Goal: Information Seeking & Learning: Understand process/instructions

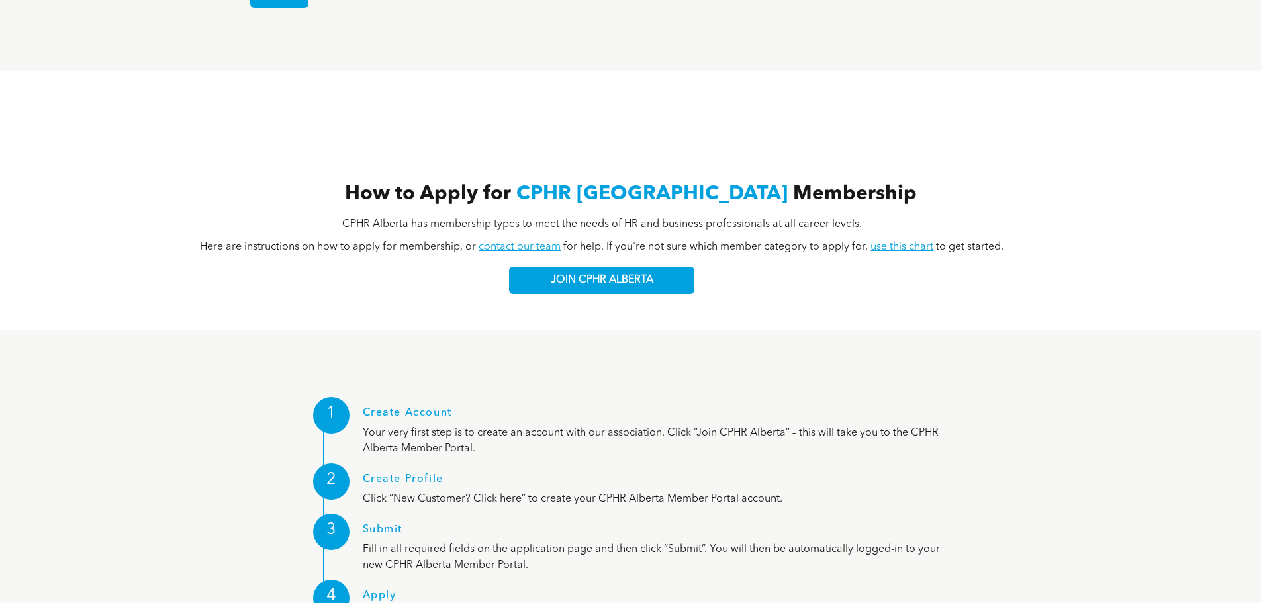
scroll to position [1456, 0]
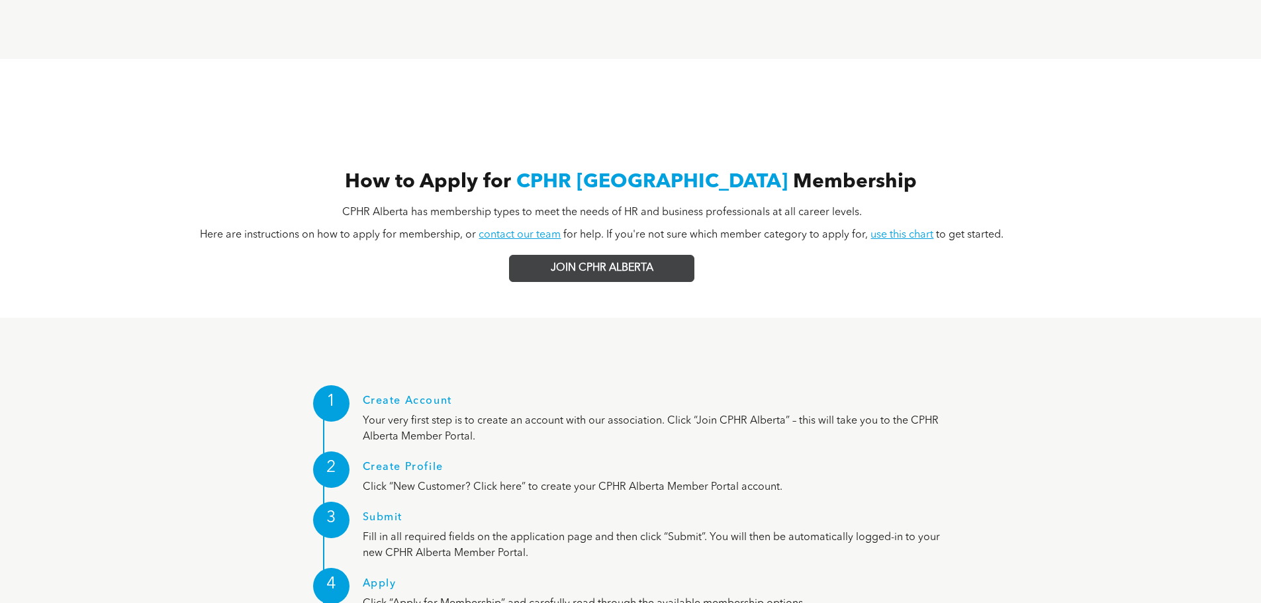
click at [616, 262] on span "JOIN CPHR ALBERTA" at bounding box center [602, 268] width 103 height 13
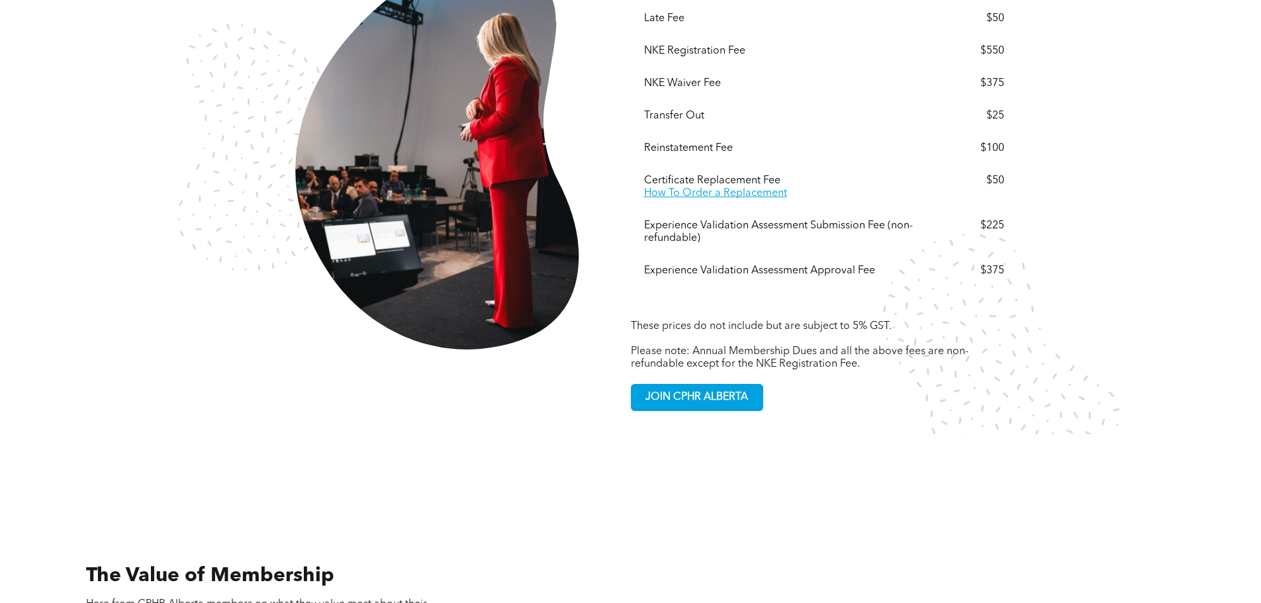
scroll to position [2647, 0]
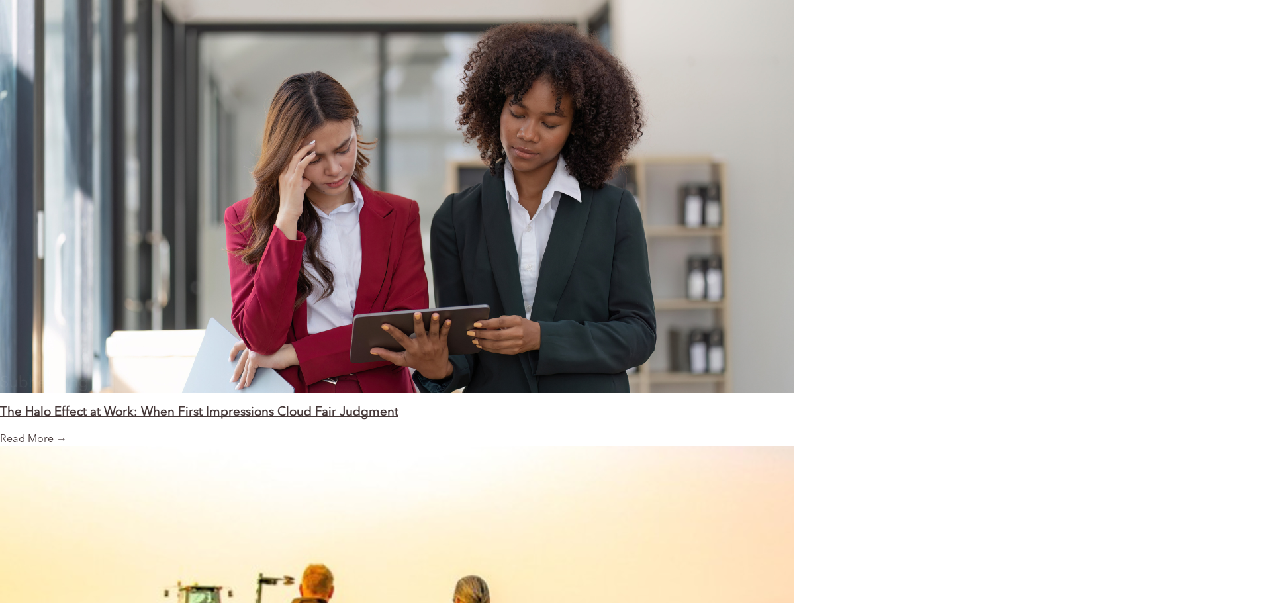
scroll to position [1456, 0]
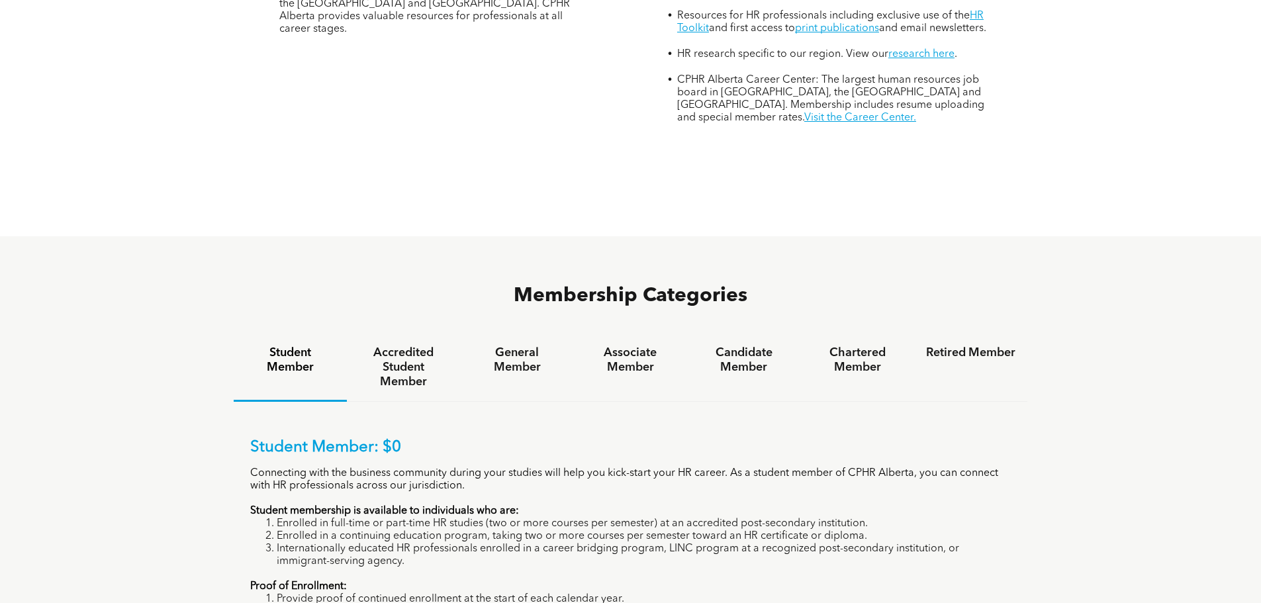
scroll to position [728, 0]
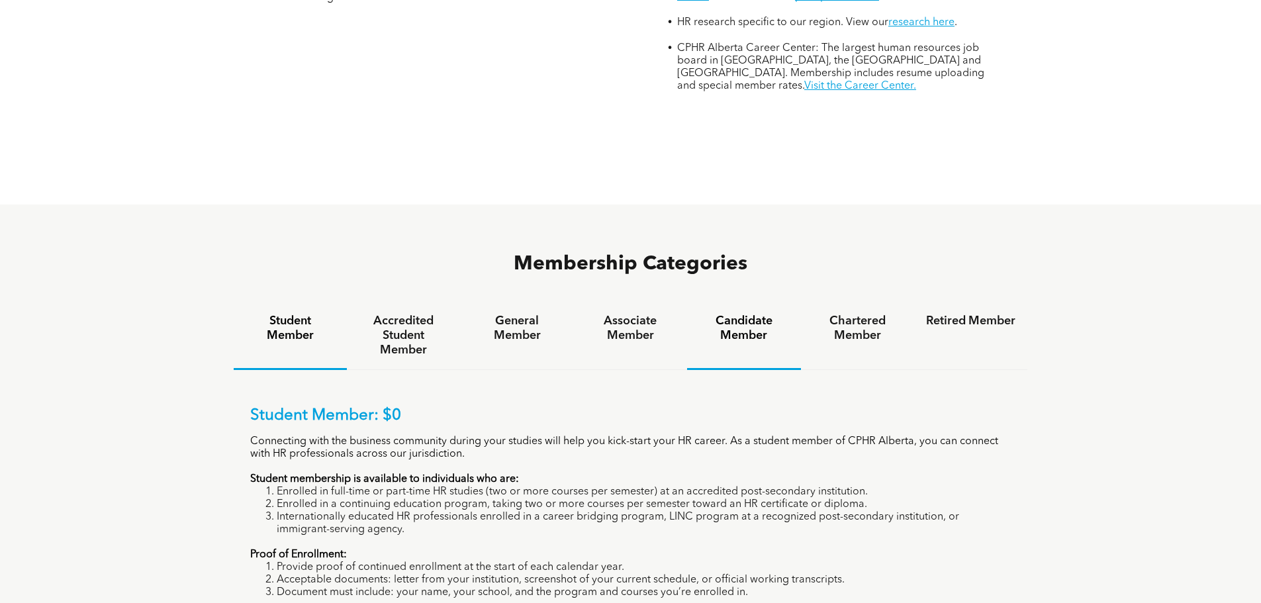
click at [735, 314] on h4 "Candidate Member" at bounding box center [743, 328] width 89 height 29
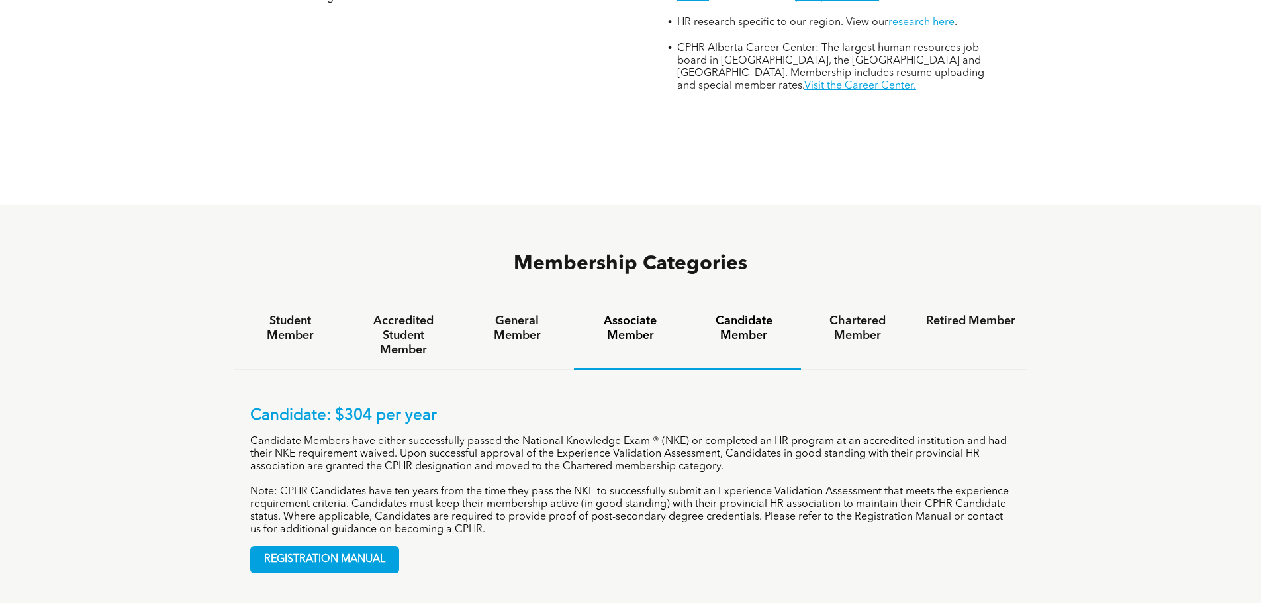
click at [639, 314] on h4 "Associate Member" at bounding box center [630, 328] width 89 height 29
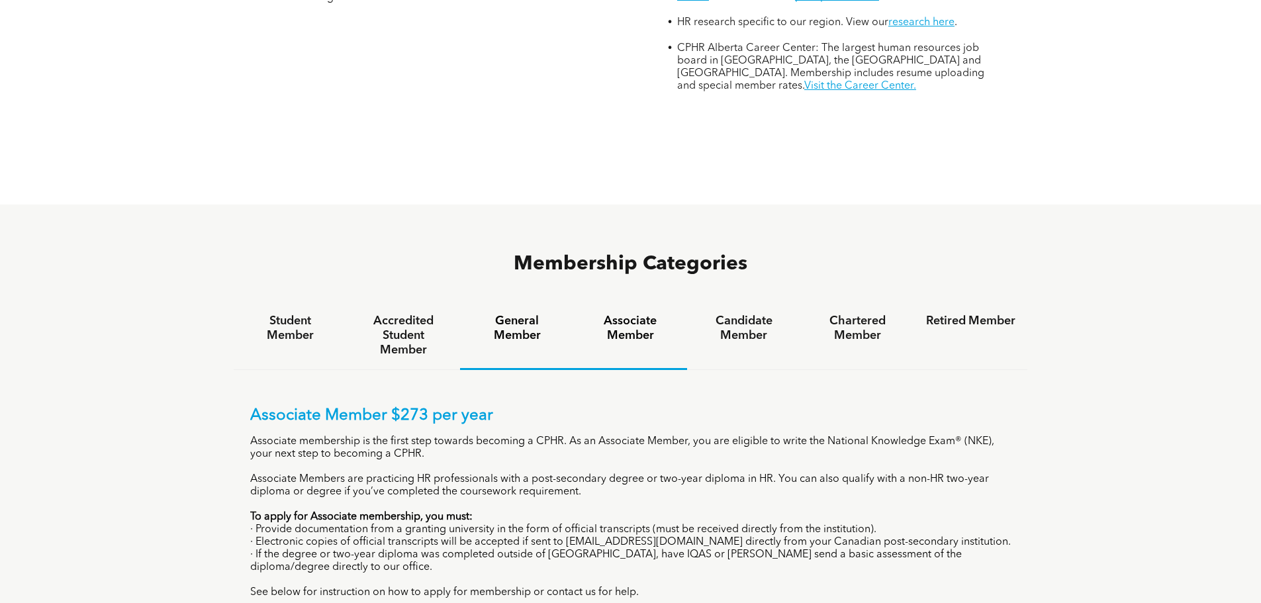
click at [523, 314] on h4 "General Member" at bounding box center [516, 328] width 89 height 29
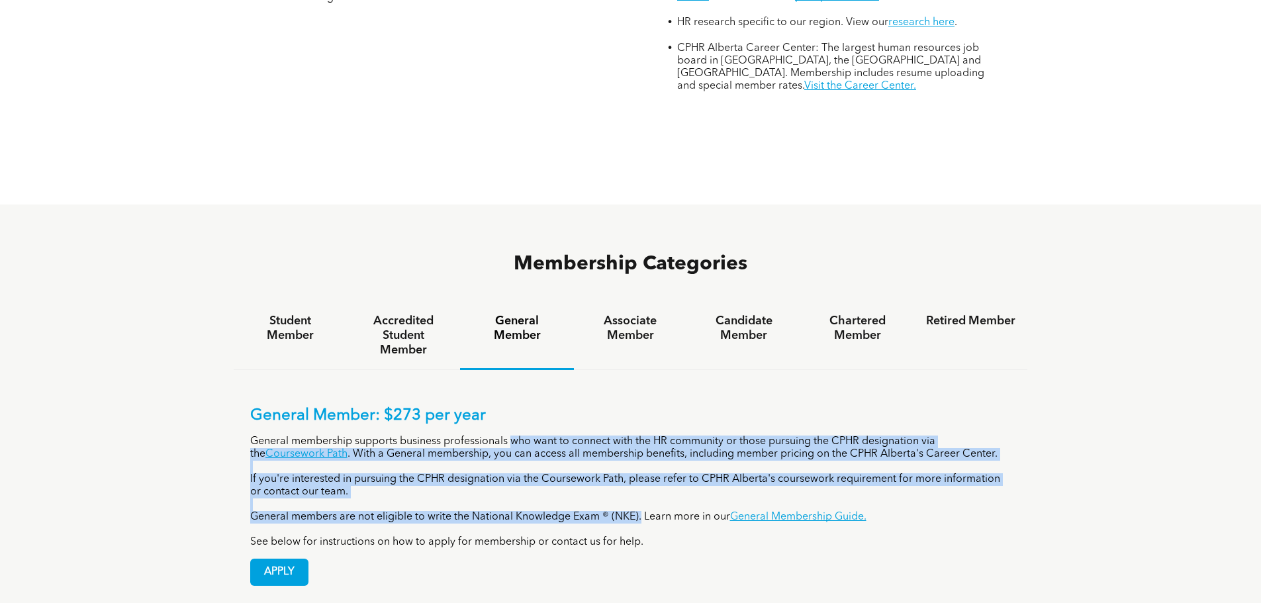
drag, startPoint x: 512, startPoint y: 390, endPoint x: 643, endPoint y: 462, distance: 149.2
click at [643, 462] on div "General Member: $273 per year General membership supports business professional…" at bounding box center [630, 477] width 761 height 142
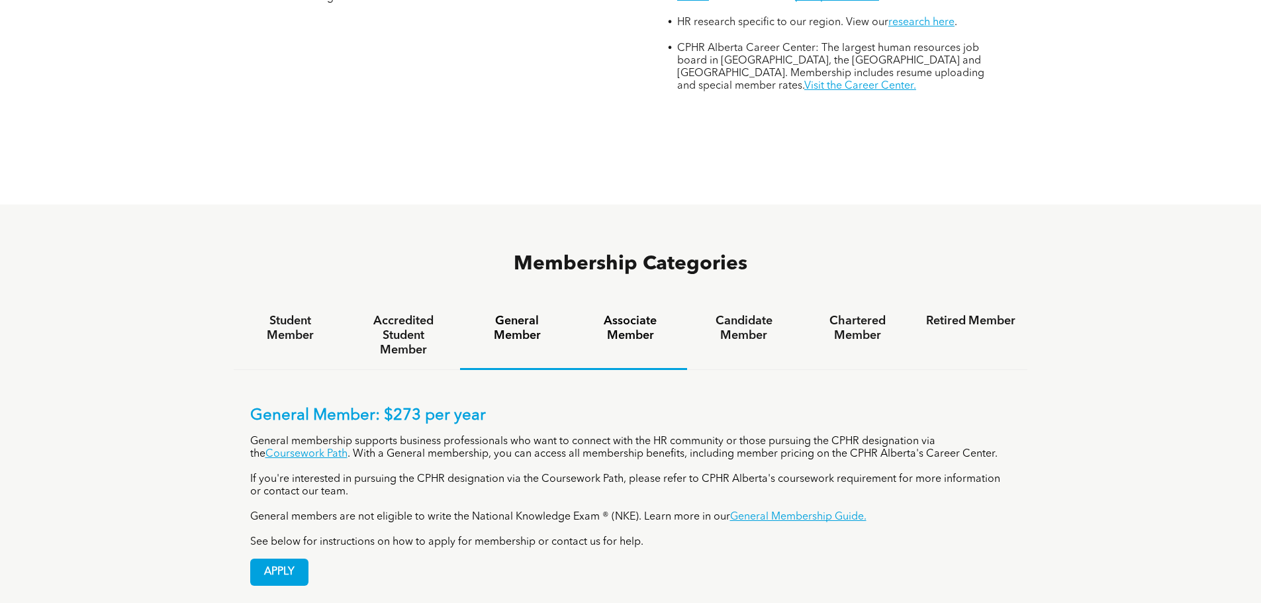
click at [637, 314] on h4 "Associate Member" at bounding box center [630, 328] width 89 height 29
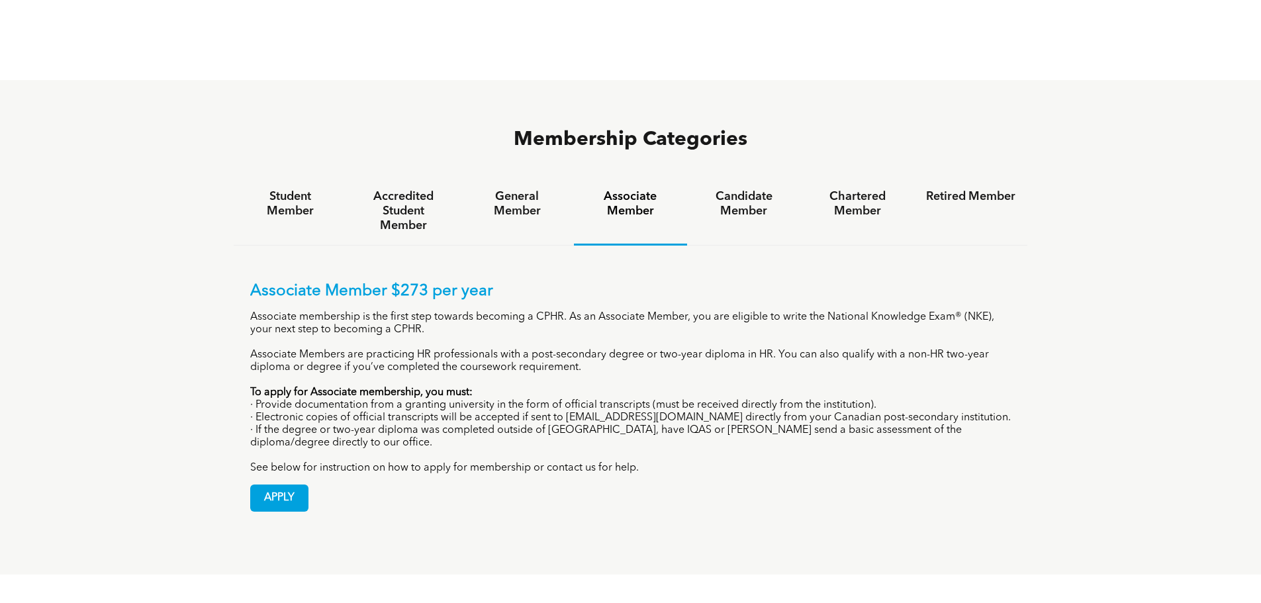
scroll to position [794, 0]
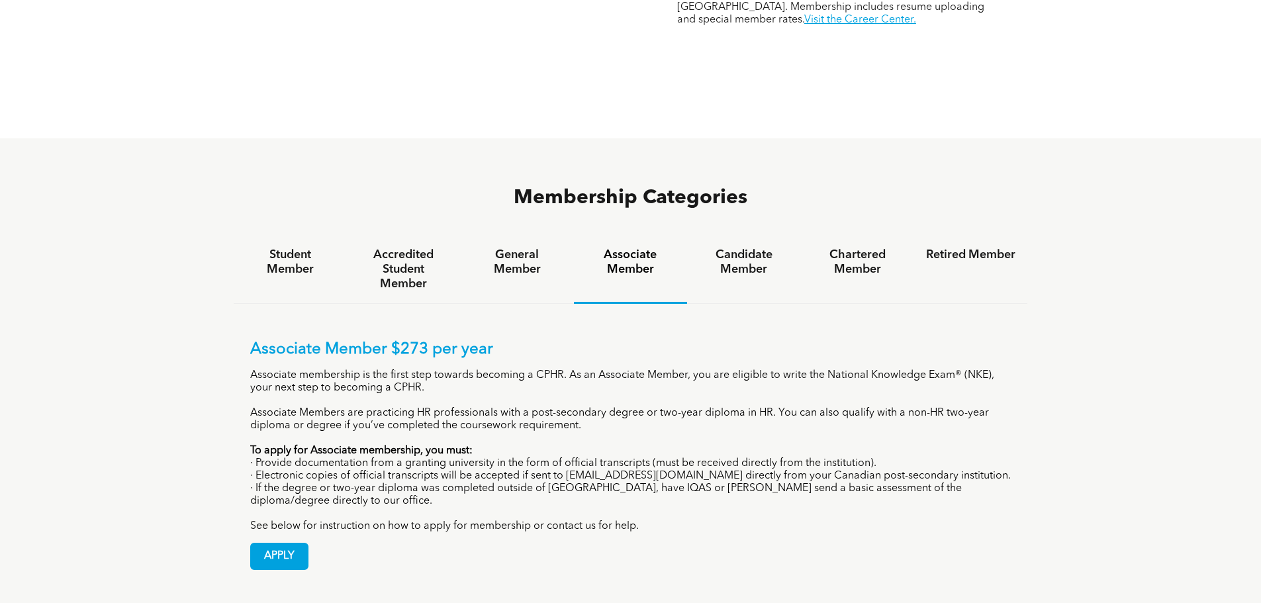
drag, startPoint x: 250, startPoint y: 355, endPoint x: 1008, endPoint y: 382, distance: 758.8
click at [1008, 382] on div "Associate Member $273 per year Associate membership is the first step towards b…" at bounding box center [630, 436] width 761 height 193
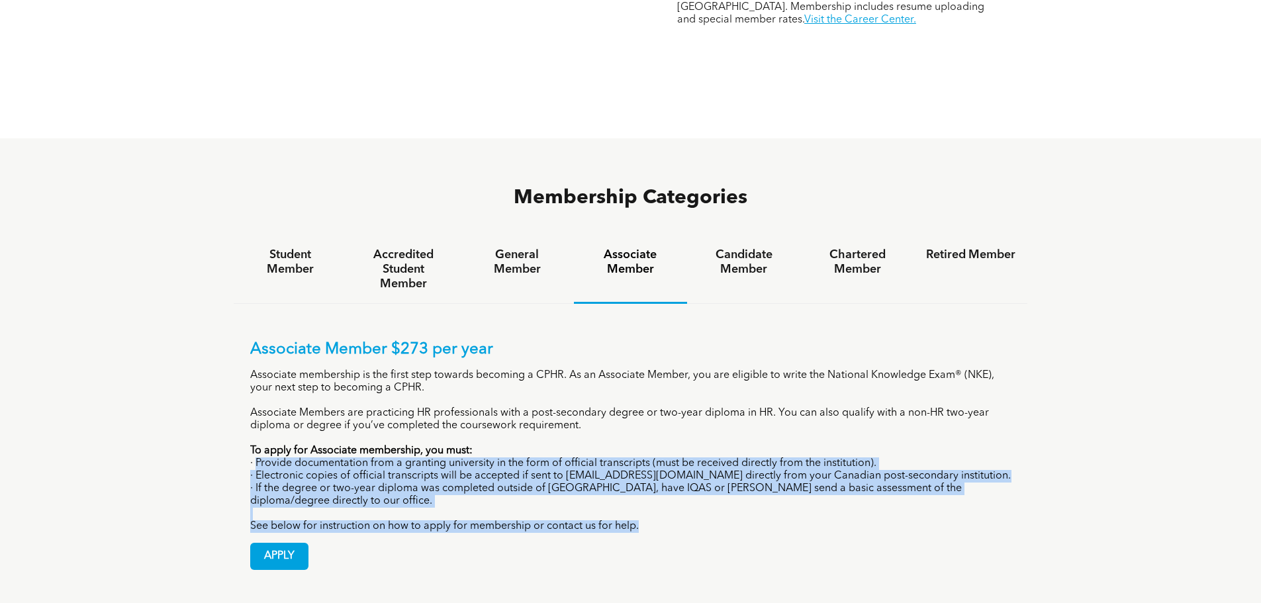
drag, startPoint x: 255, startPoint y: 410, endPoint x: 918, endPoint y: 474, distance: 666.8
click at [918, 474] on div "Associate Member $273 per year Associate membership is the first step towards b…" at bounding box center [630, 436] width 761 height 193
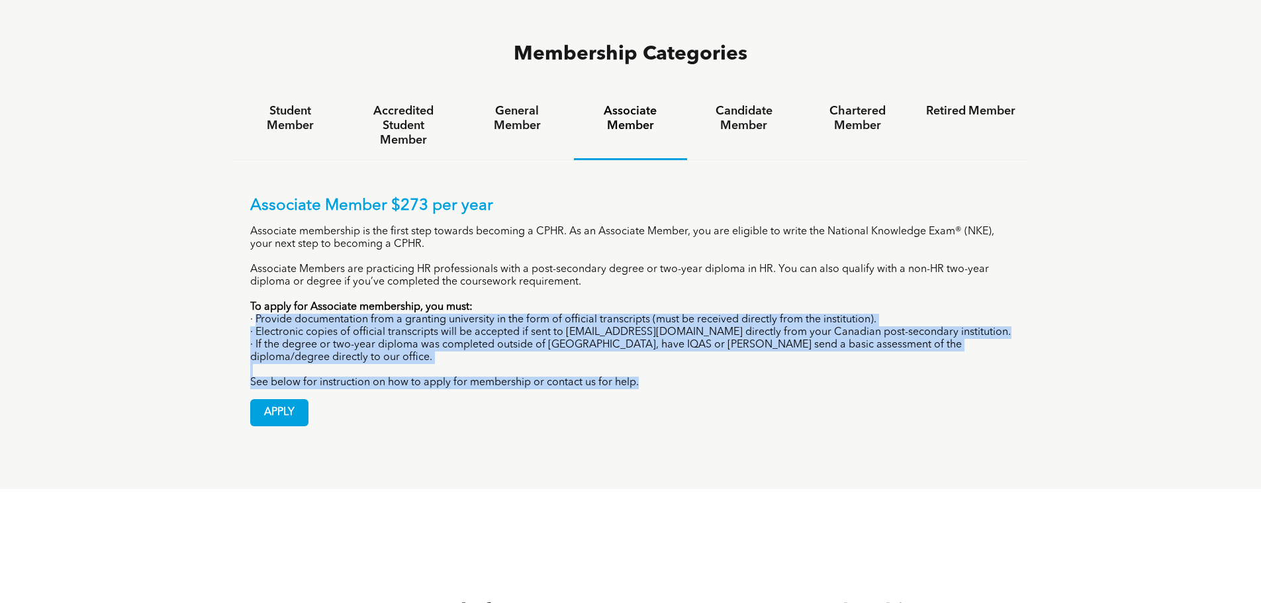
scroll to position [860, 0]
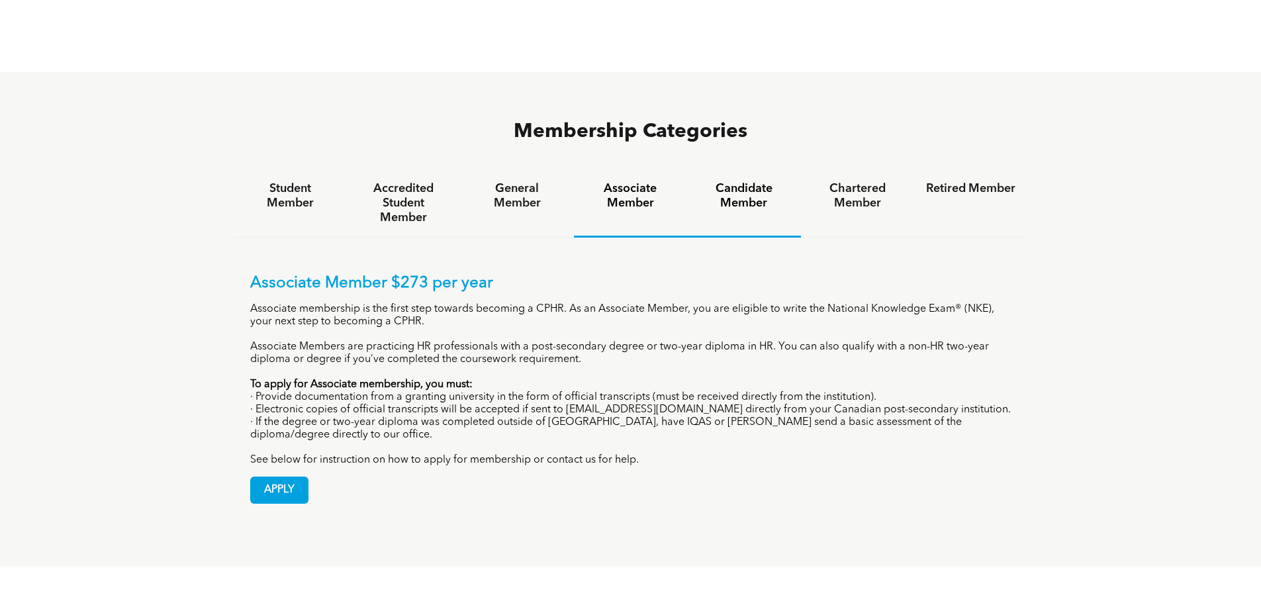
click at [748, 181] on h4 "Candidate Member" at bounding box center [743, 195] width 89 height 29
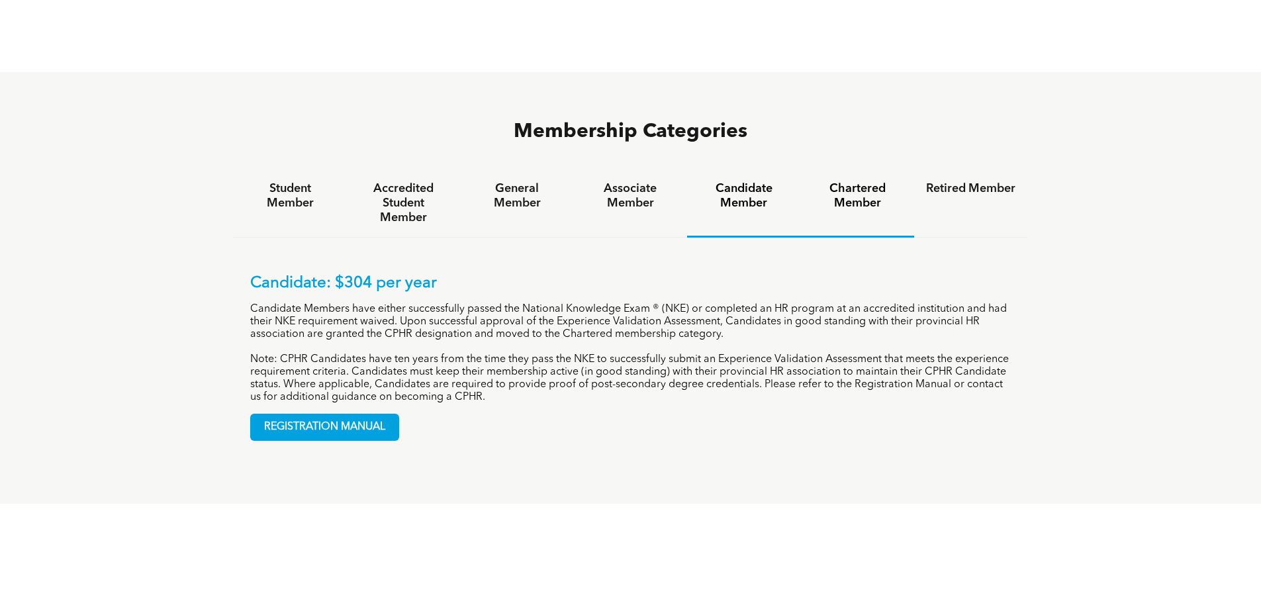
click at [878, 181] on h4 "Chartered Member" at bounding box center [857, 195] width 89 height 29
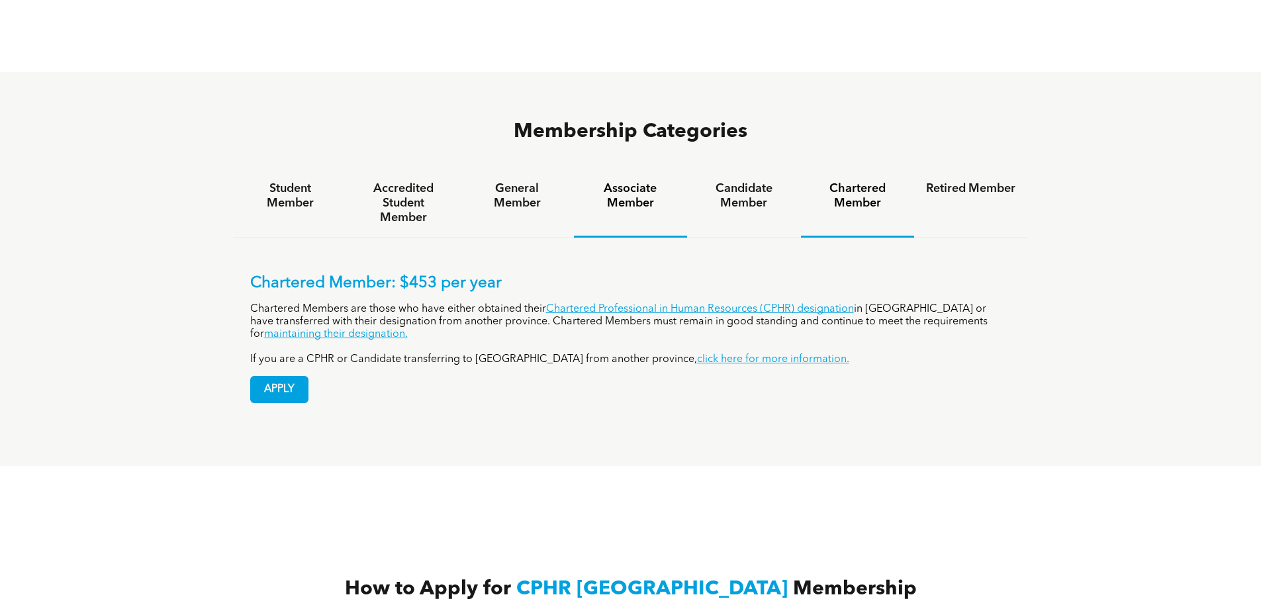
click at [631, 181] on h4 "Associate Member" at bounding box center [630, 195] width 89 height 29
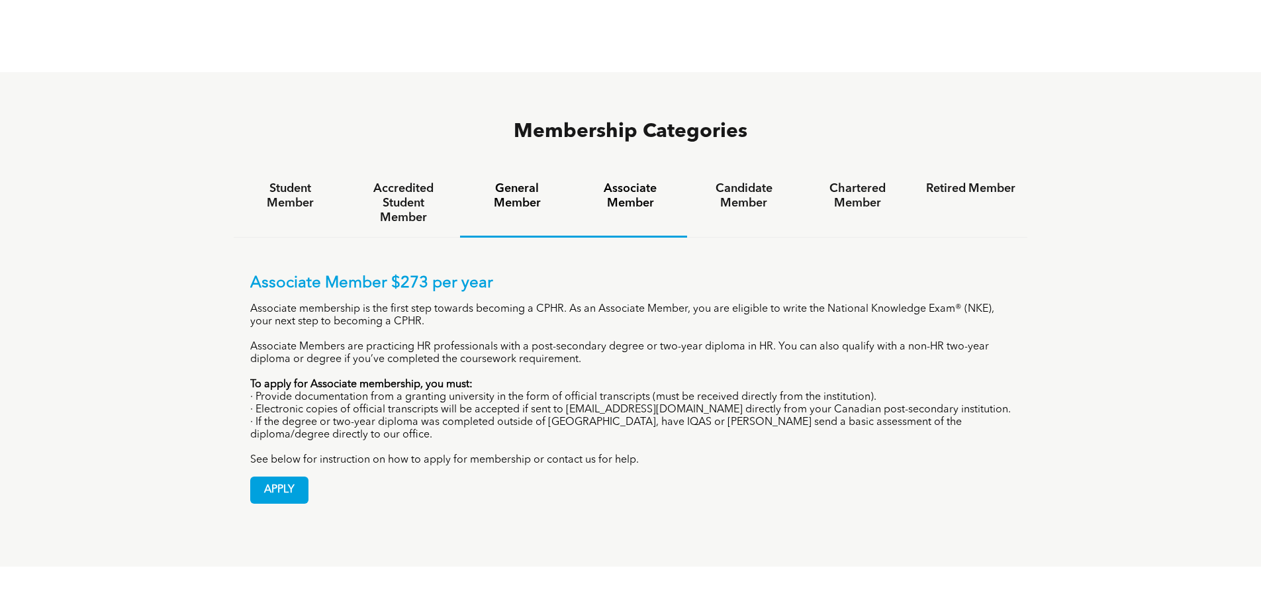
click at [521, 181] on h4 "General Member" at bounding box center [516, 195] width 89 height 29
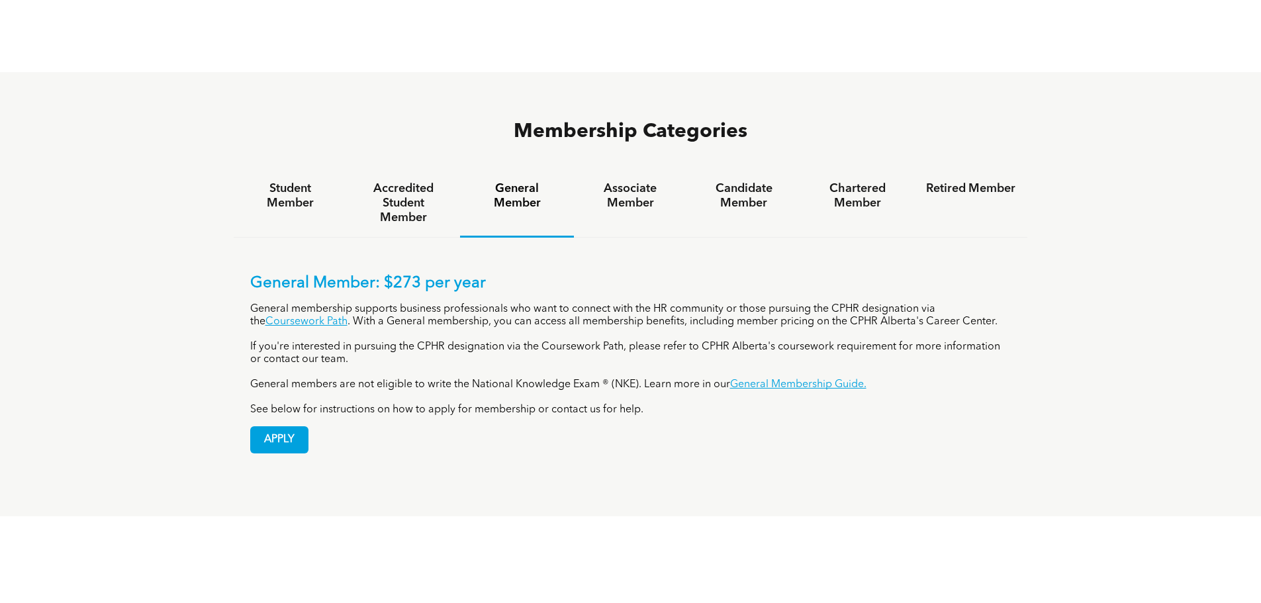
click at [590, 181] on h4 "Associate Member" at bounding box center [630, 195] width 89 height 29
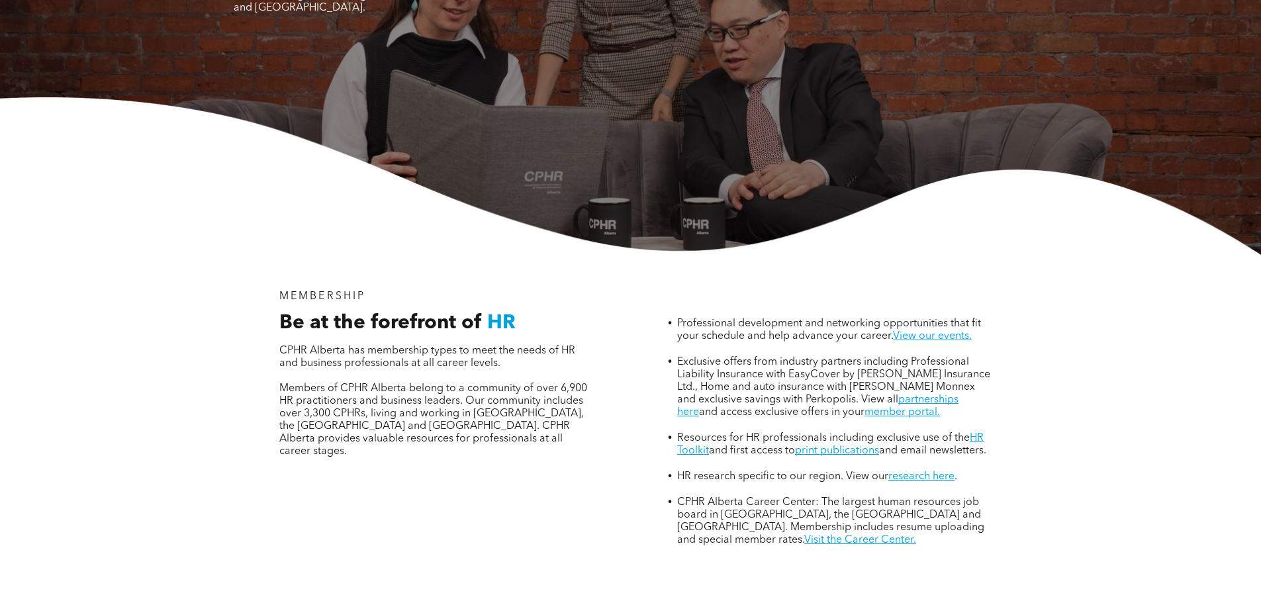
scroll to position [0, 0]
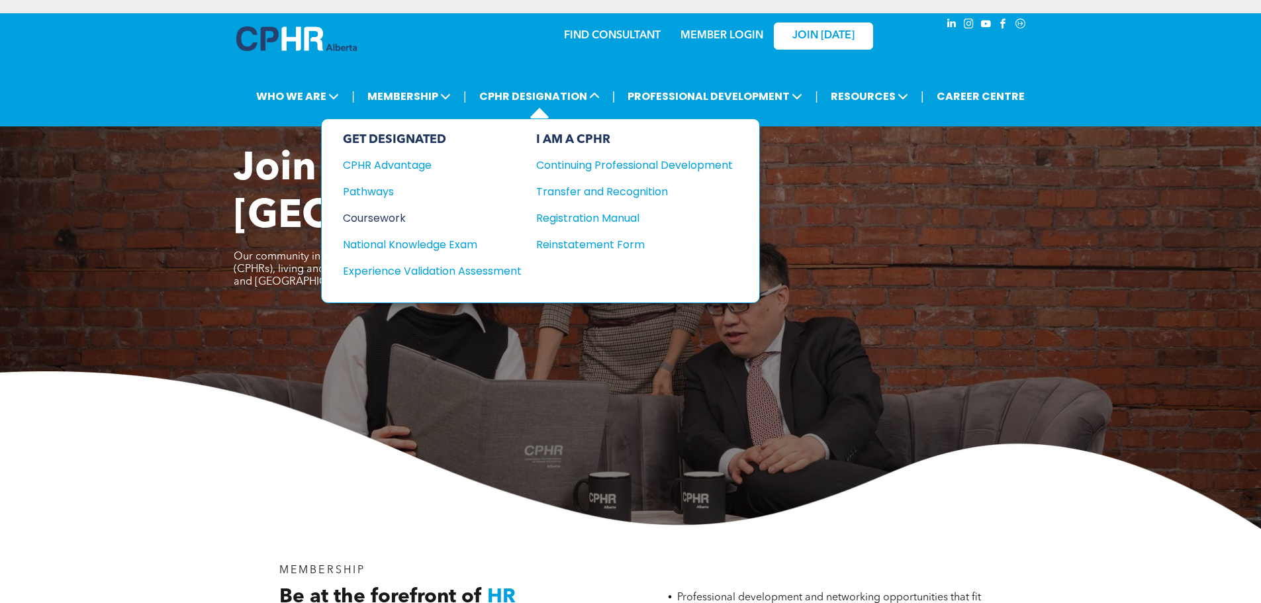
click at [393, 212] on div "Coursework" at bounding box center [423, 218] width 161 height 17
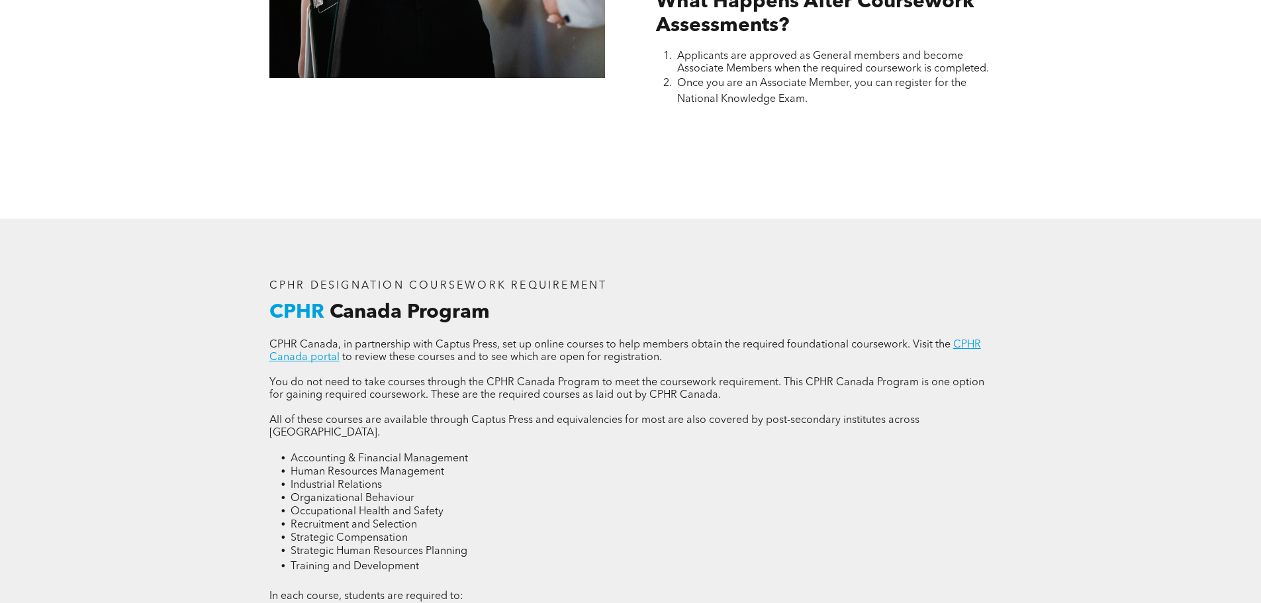
scroll to position [1720, 0]
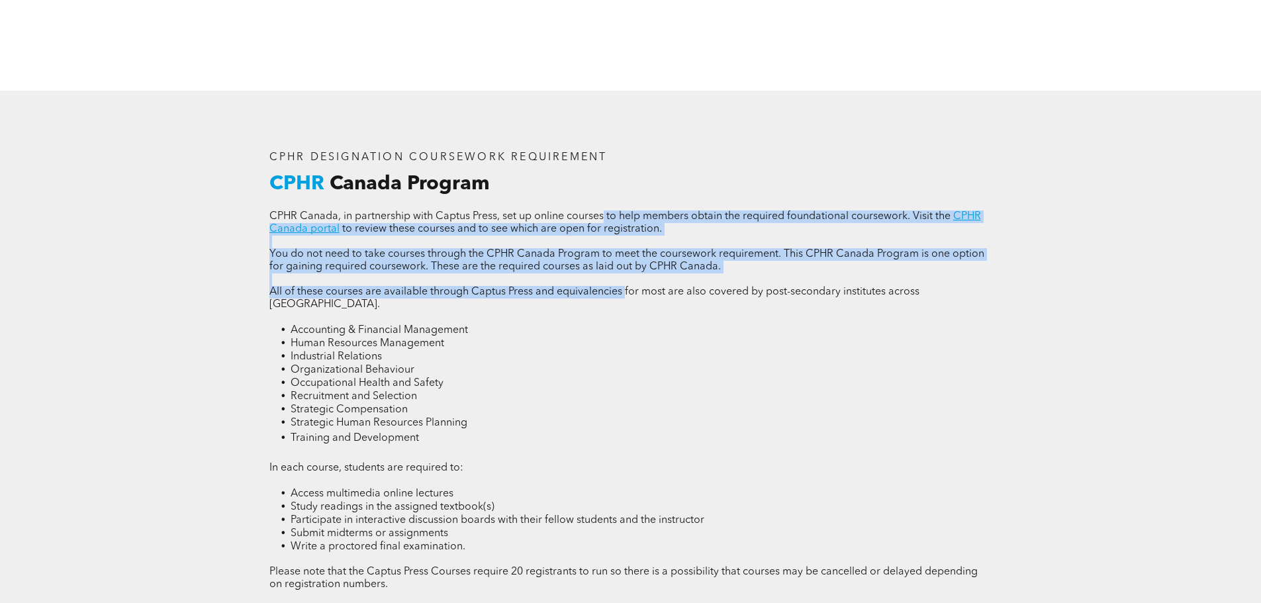
drag, startPoint x: 603, startPoint y: 214, endPoint x: 625, endPoint y: 286, distance: 74.7
click at [625, 286] on div "CPHR Canada, in partnership with Captus Press, set up online courses to help me…" at bounding box center [630, 421] width 723 height 422
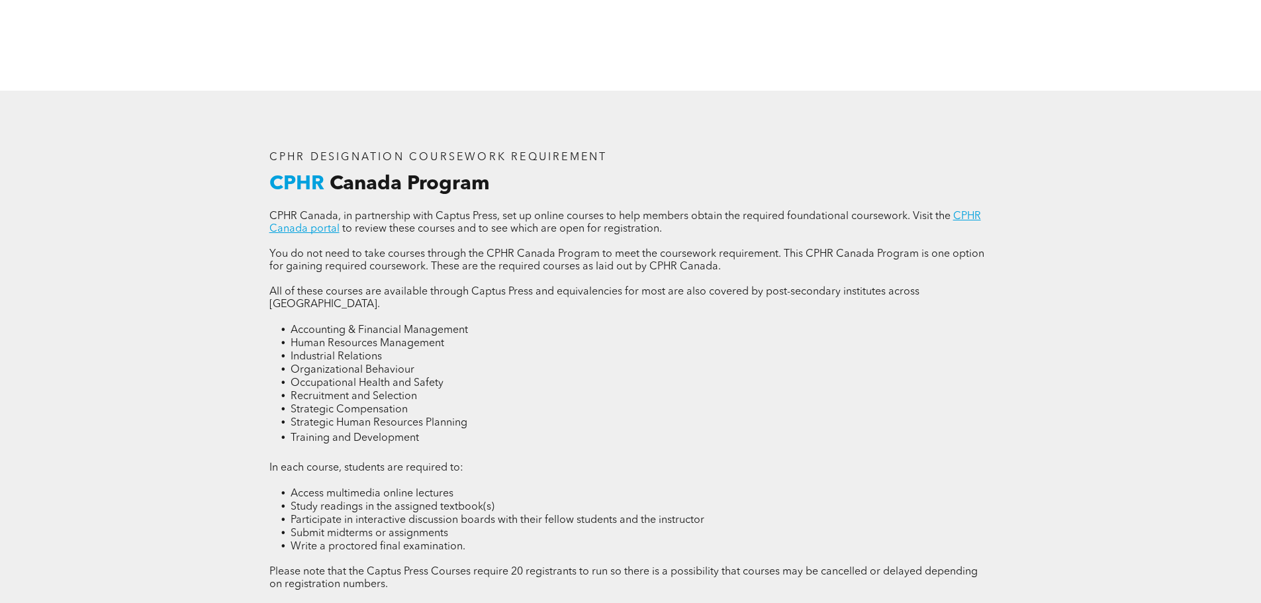
click at [611, 363] on li "Organizational Behaviour" at bounding box center [640, 369] width 701 height 13
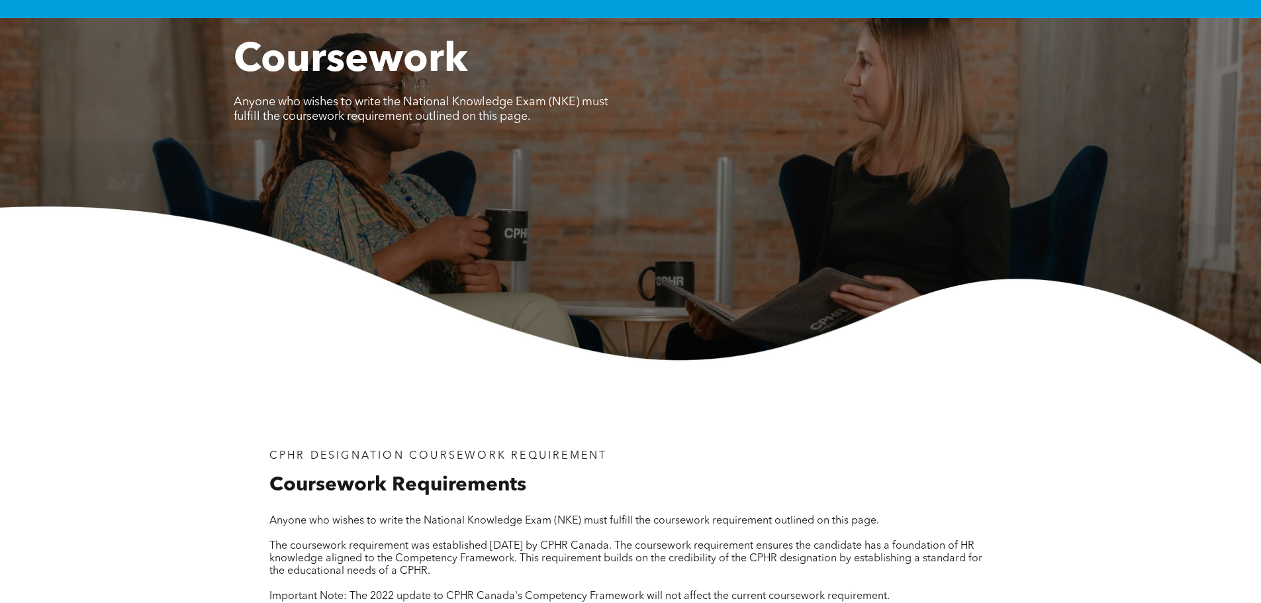
scroll to position [0, 0]
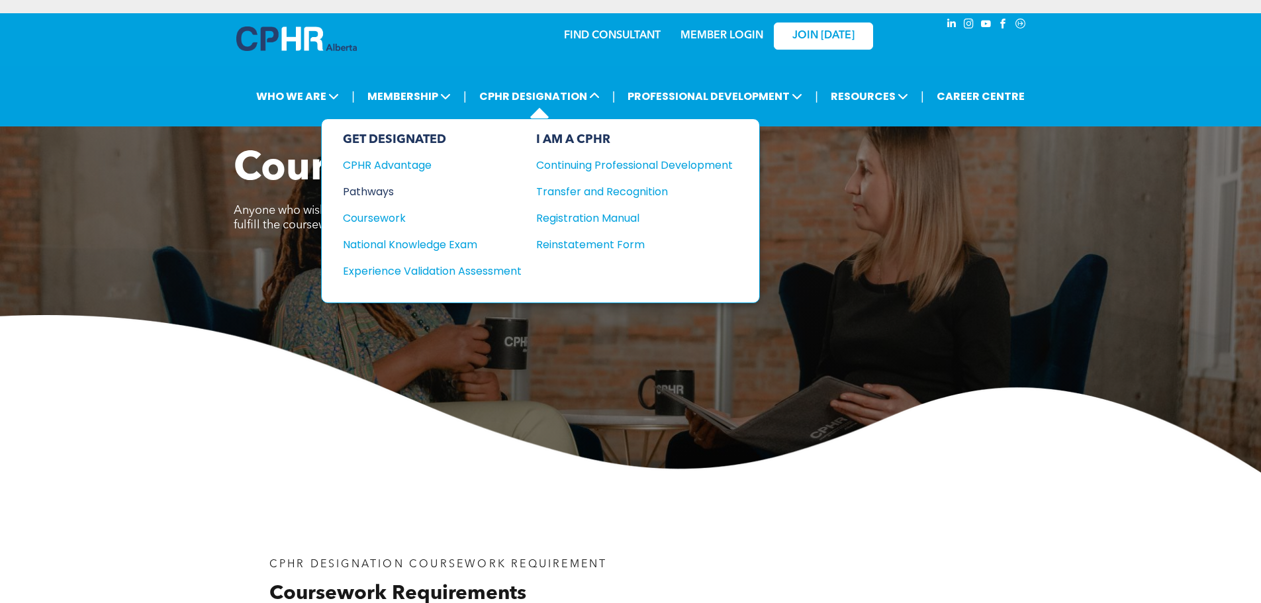
click at [393, 197] on div "Pathways" at bounding box center [423, 191] width 161 height 17
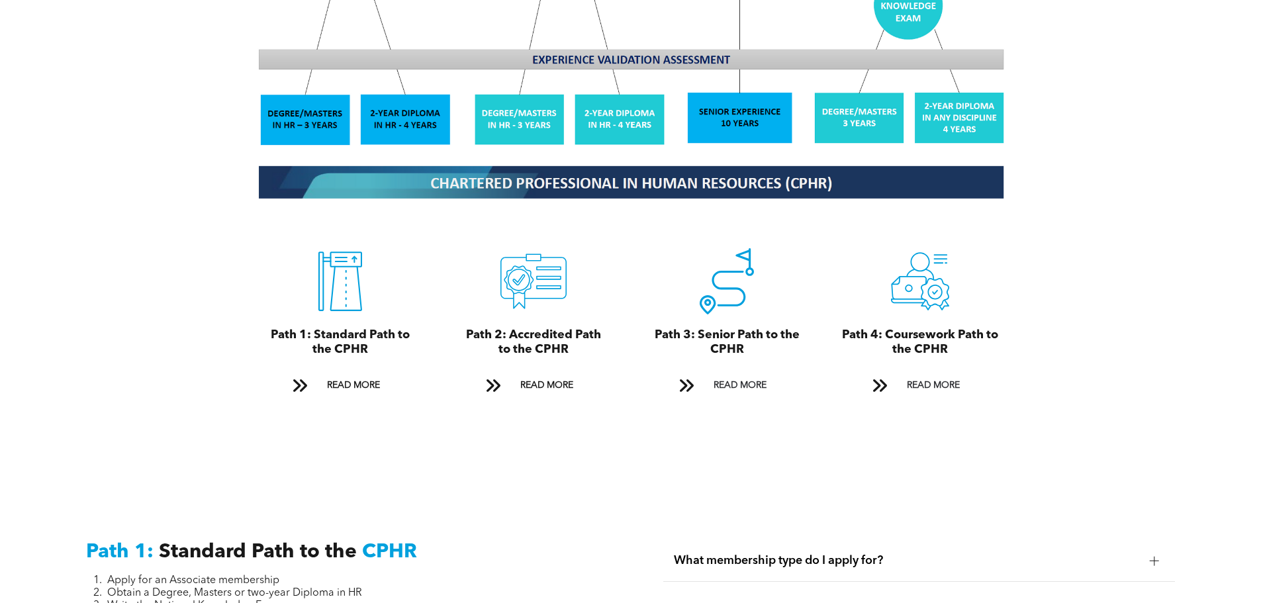
scroll to position [1456, 0]
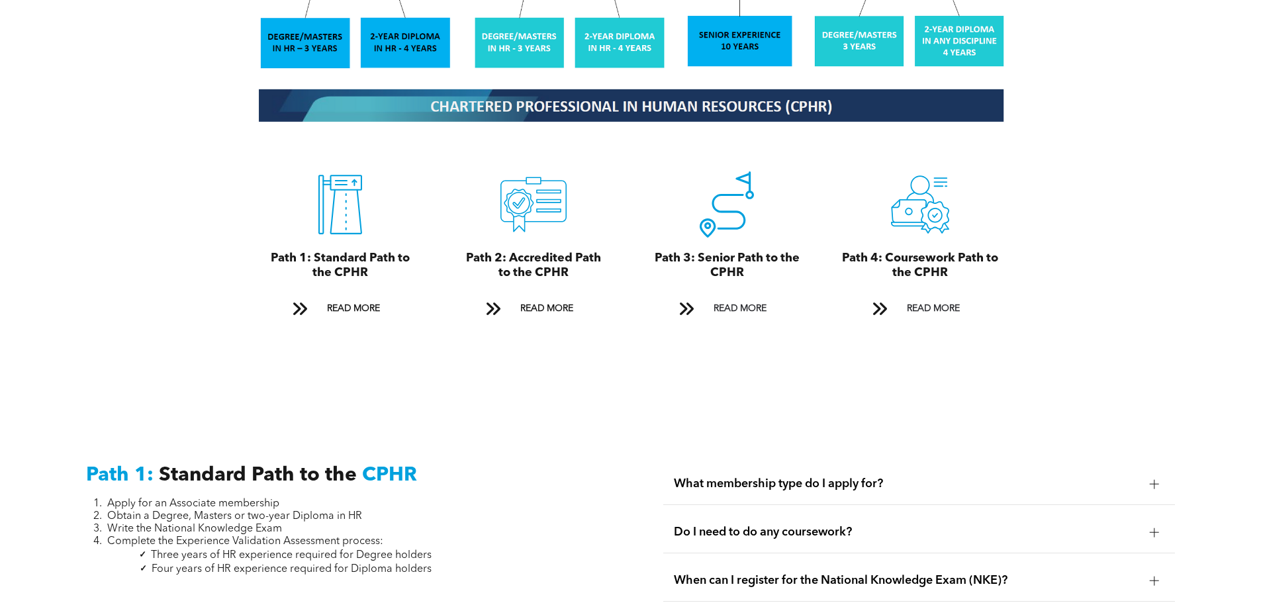
click at [854, 476] on span "What membership type do I apply for?" at bounding box center [906, 483] width 465 height 15
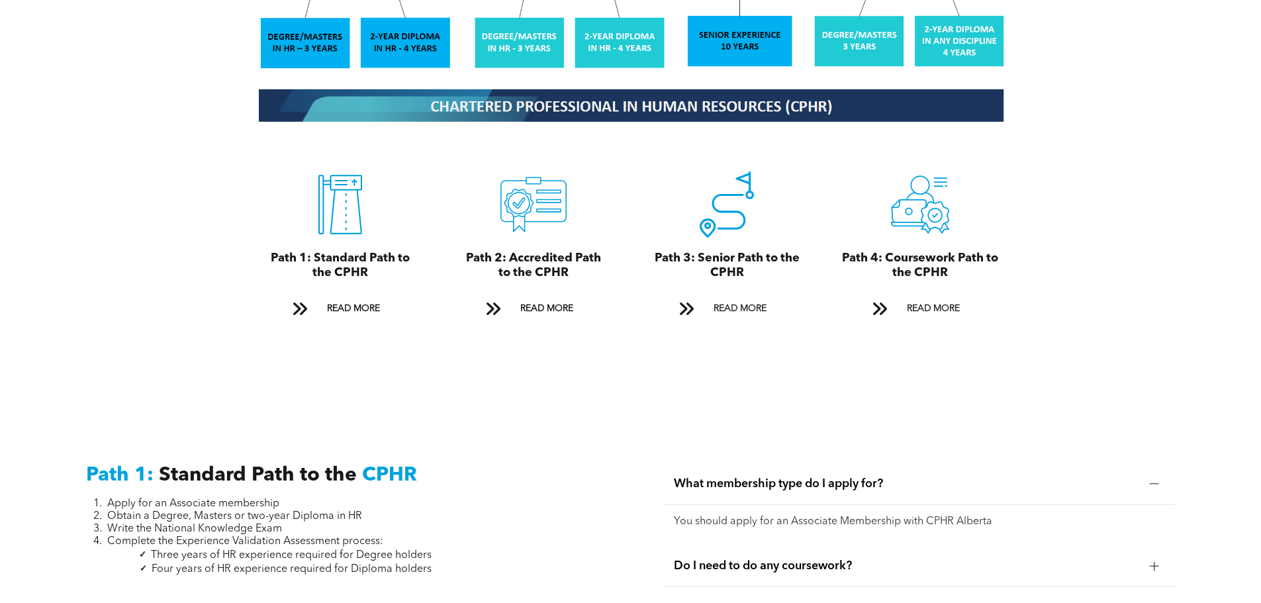
click at [860, 476] on span "What membership type do I apply for?" at bounding box center [906, 483] width 465 height 15
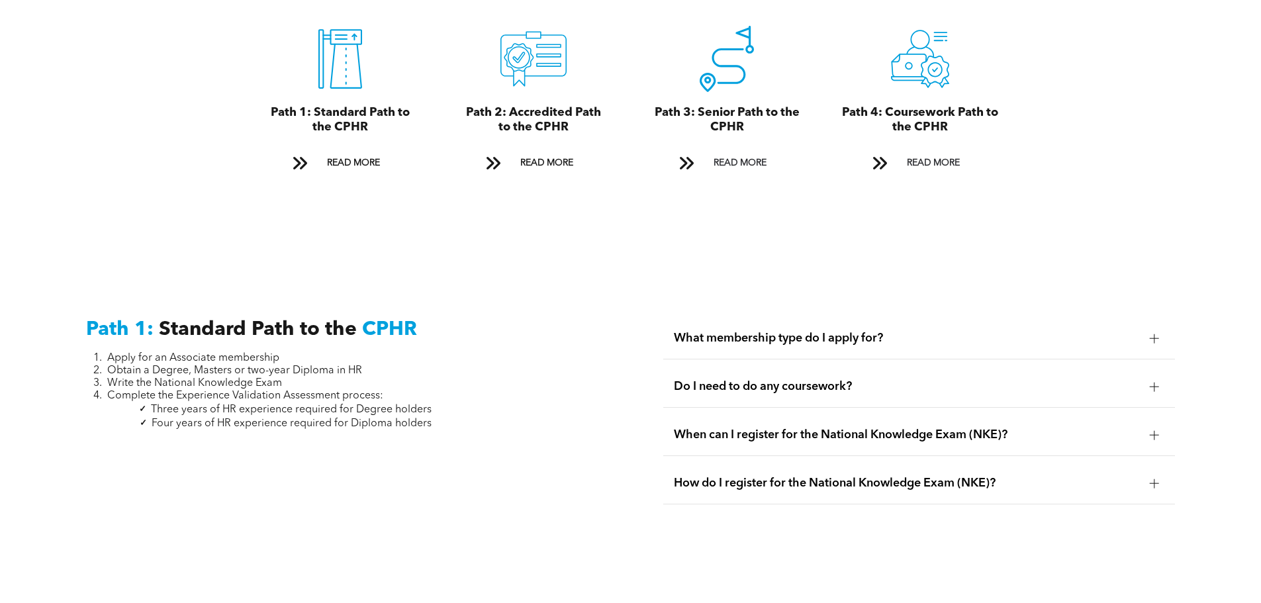
scroll to position [1654, 0]
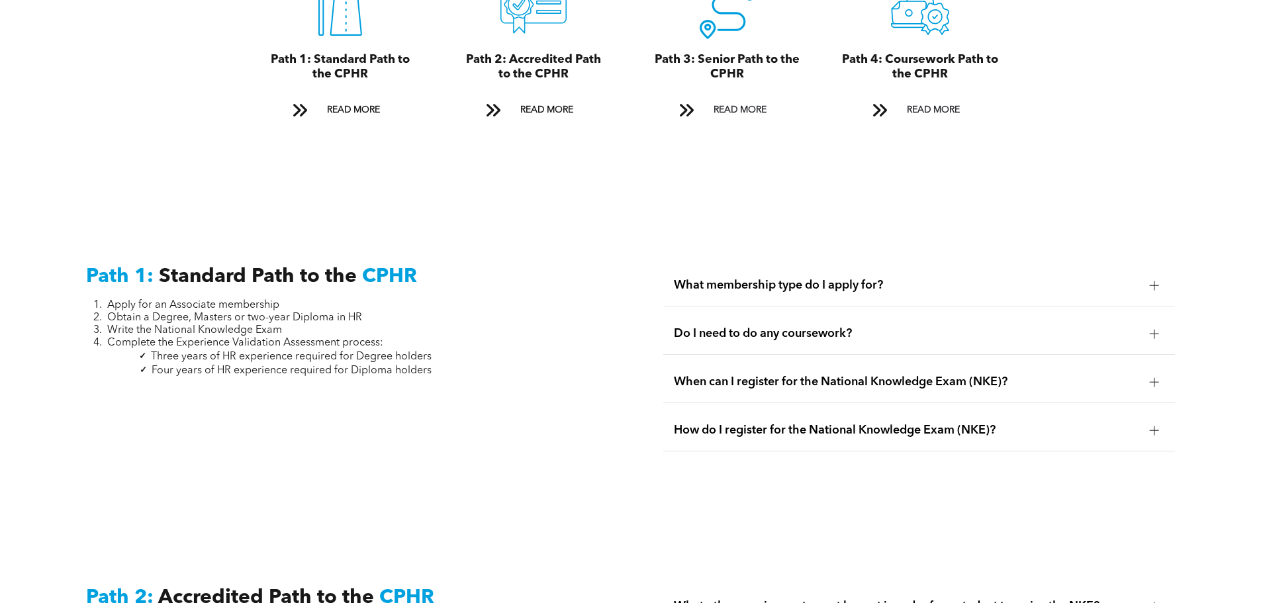
click at [814, 326] on span "Do I need to do any coursework?" at bounding box center [906, 333] width 465 height 15
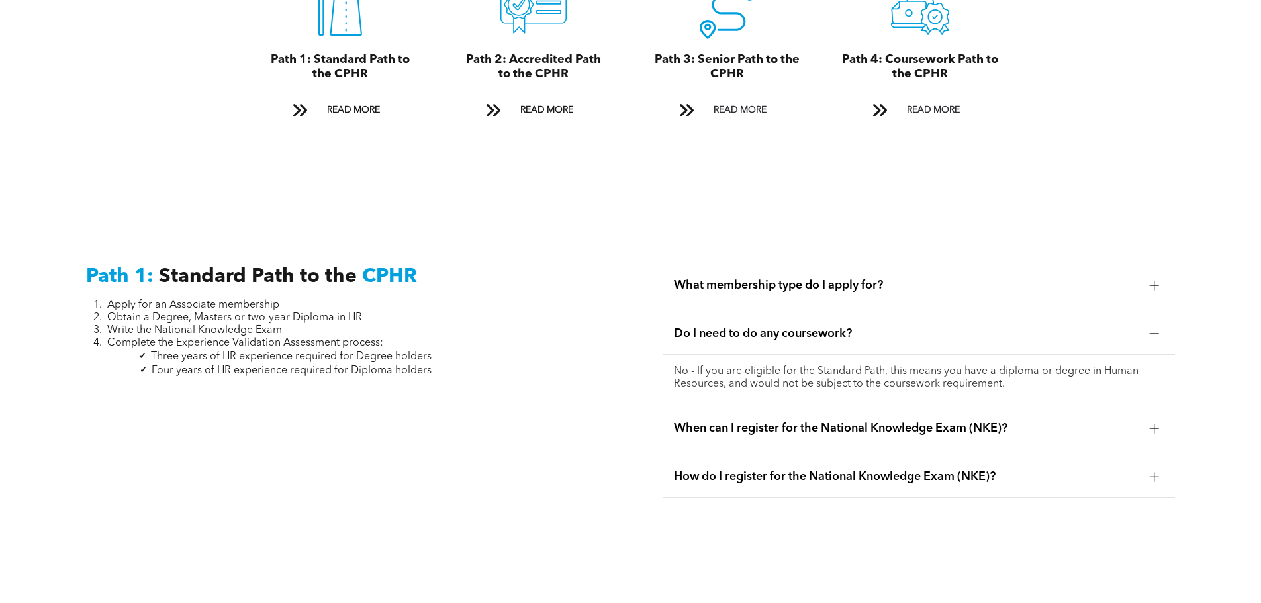
click at [814, 326] on span "Do I need to do any coursework?" at bounding box center [906, 333] width 465 height 15
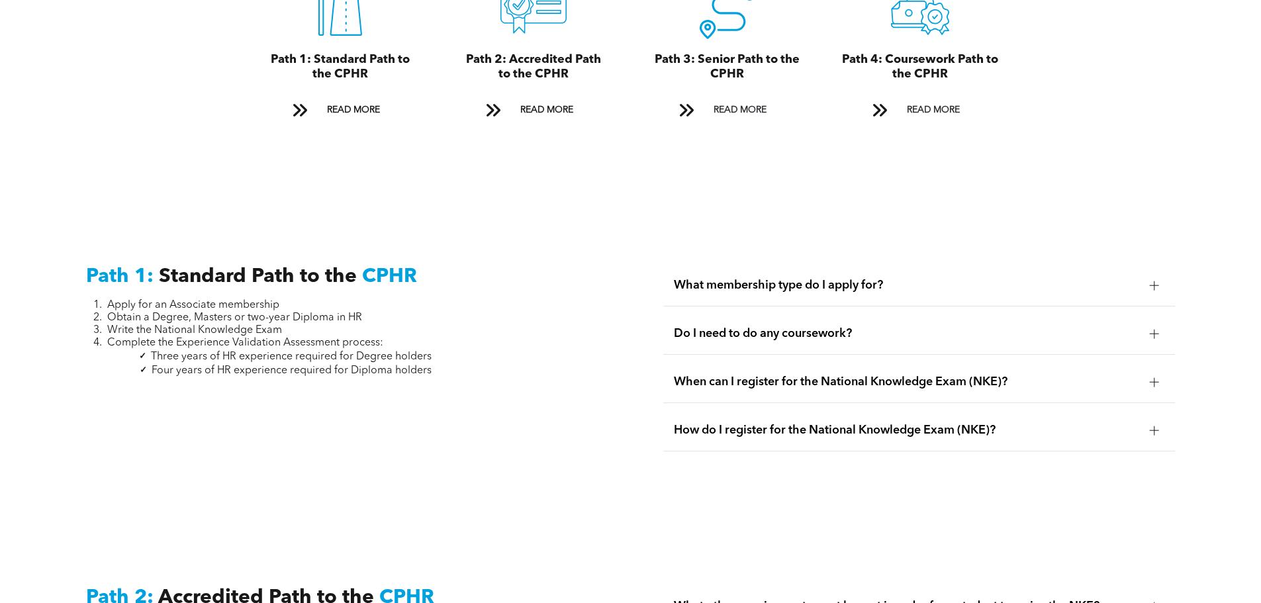
click at [834, 375] on span "When can I register for the National Knowledge Exam (NKE)?" at bounding box center [906, 382] width 465 height 15
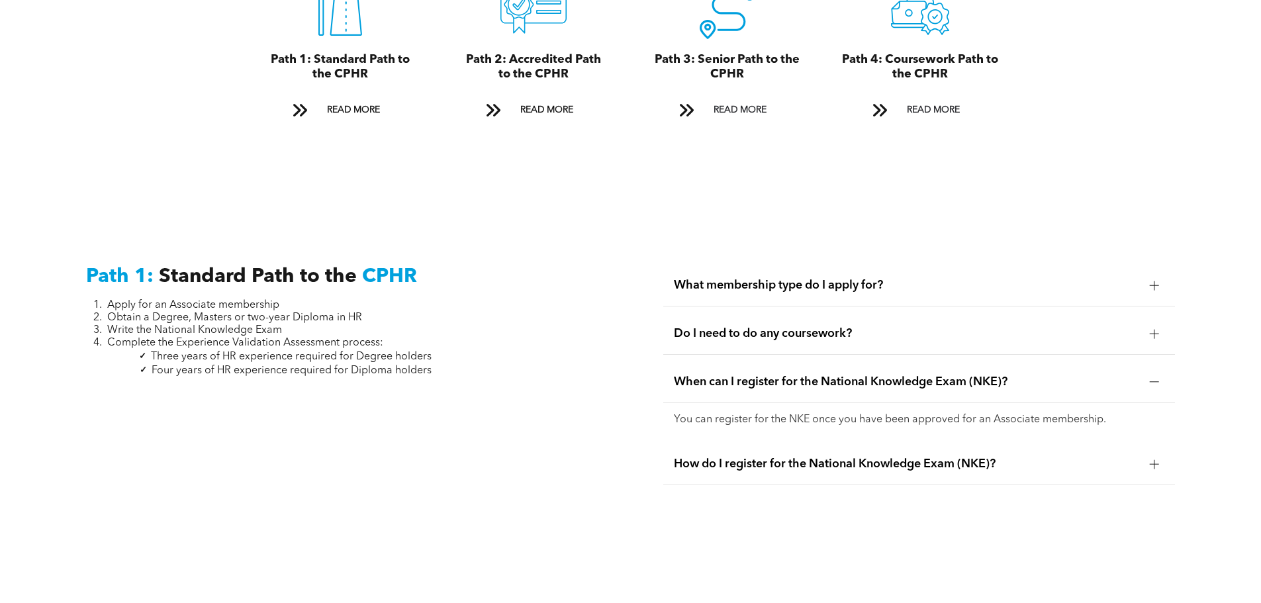
click at [834, 375] on span "When can I register for the National Knowledge Exam (NKE)?" at bounding box center [906, 382] width 465 height 15
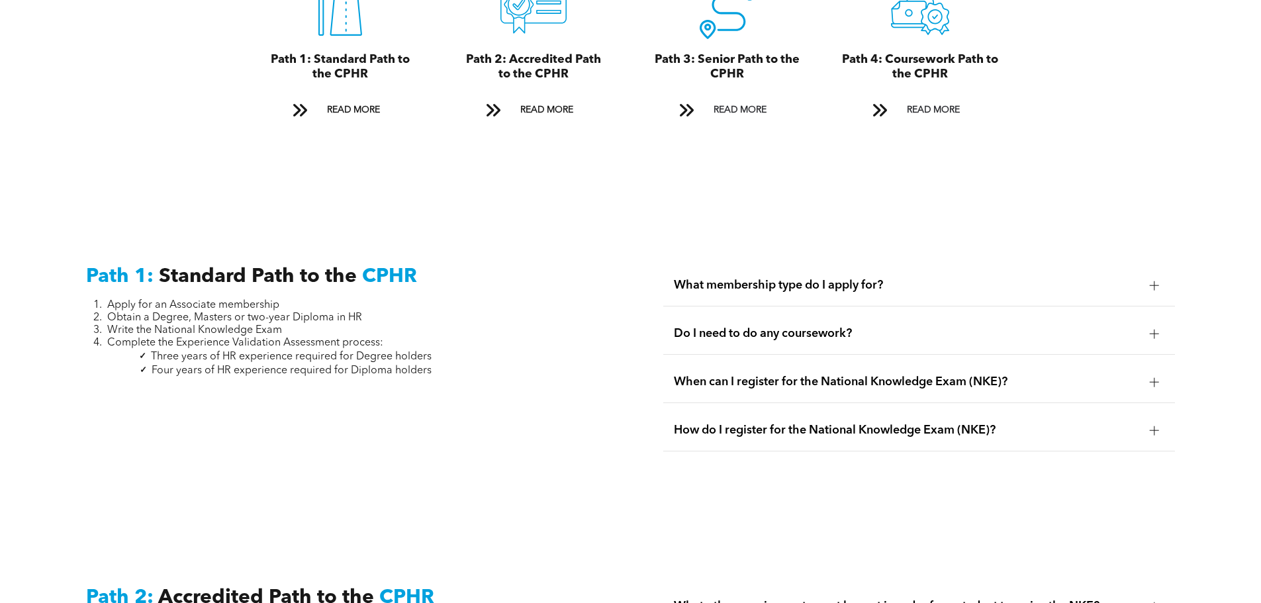
click at [836, 423] on span "How do I register for the National Knowledge Exam (NKE)?" at bounding box center [906, 430] width 465 height 15
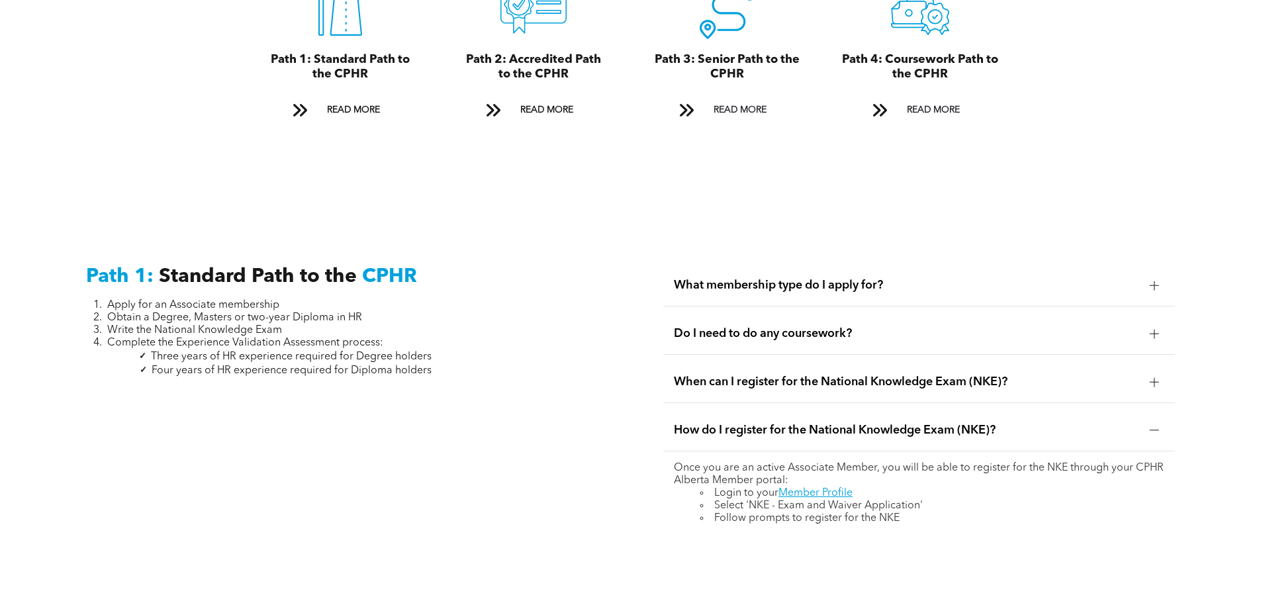
click at [837, 423] on span "How do I register for the National Knowledge Exam (NKE)?" at bounding box center [906, 430] width 465 height 15
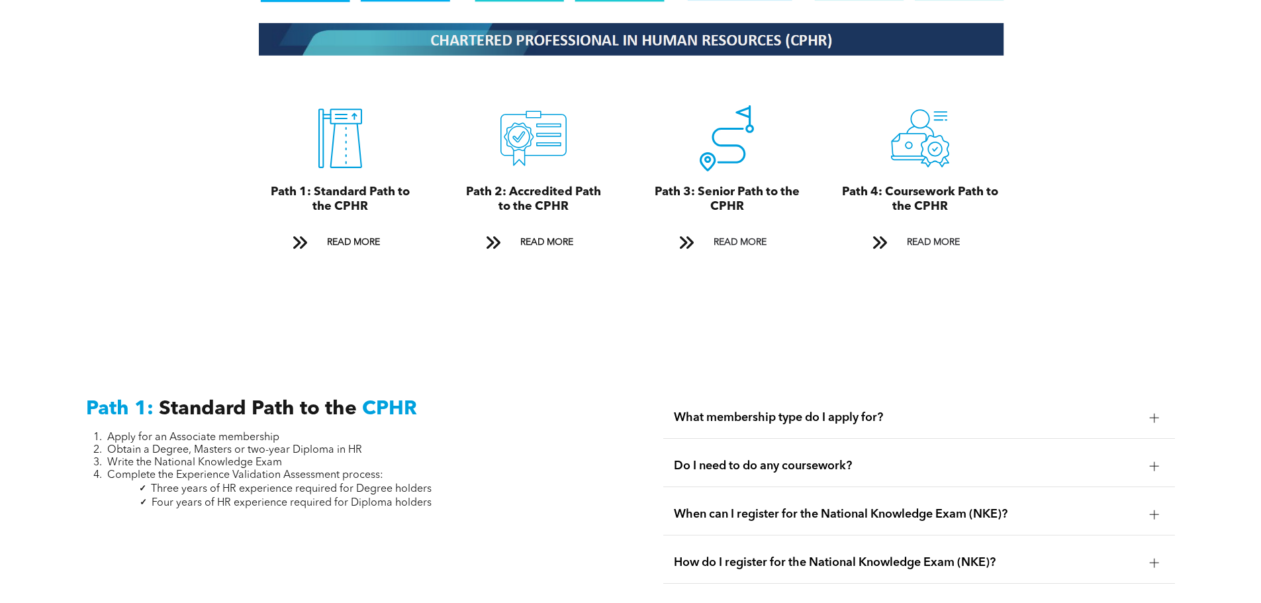
scroll to position [1919, 0]
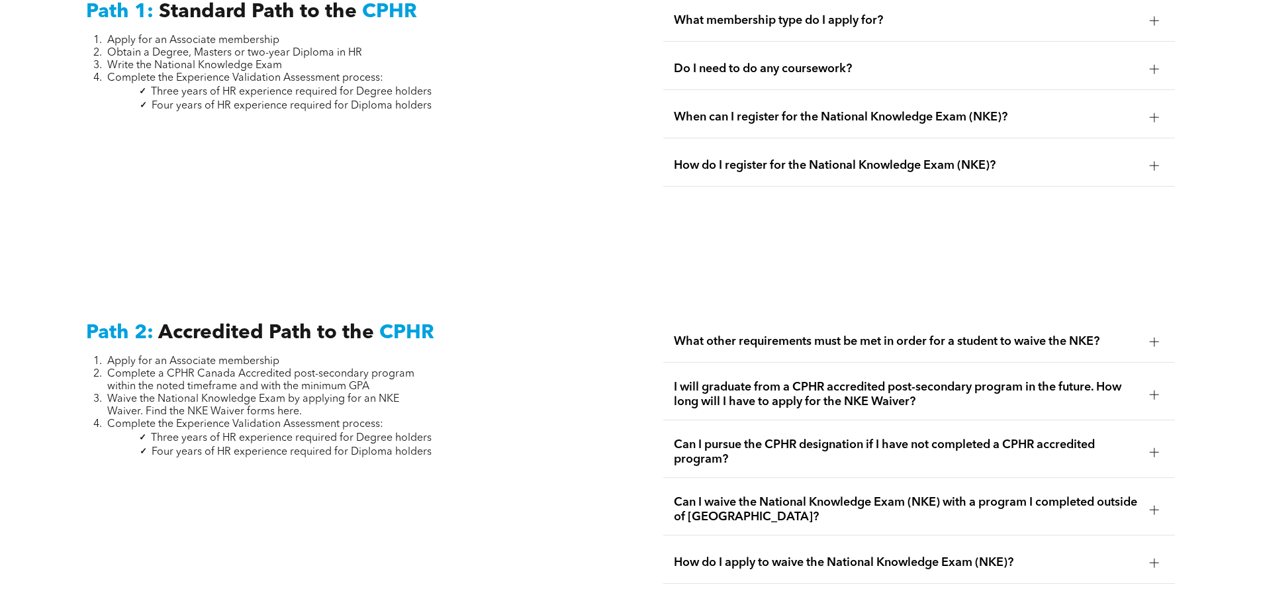
click at [1085, 335] on div "What other requirements must be met in order for a student to waive the NKE?" at bounding box center [919, 342] width 512 height 42
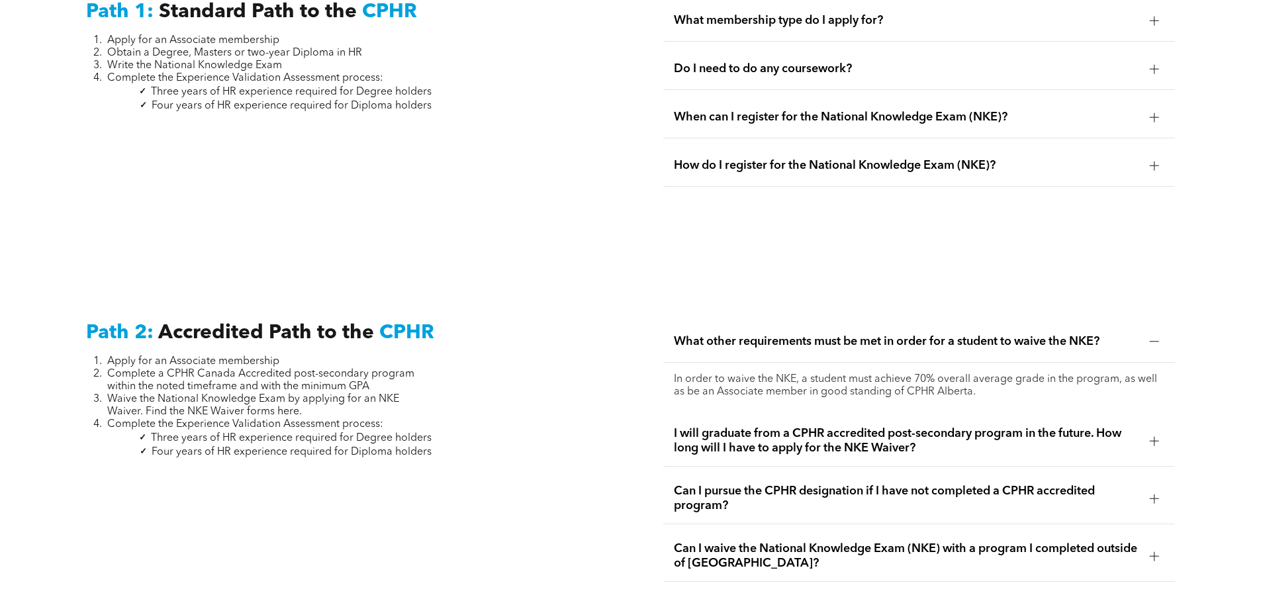
click at [1085, 335] on div "What other requirements must be met in order for a student to waive the NKE?" at bounding box center [919, 342] width 512 height 42
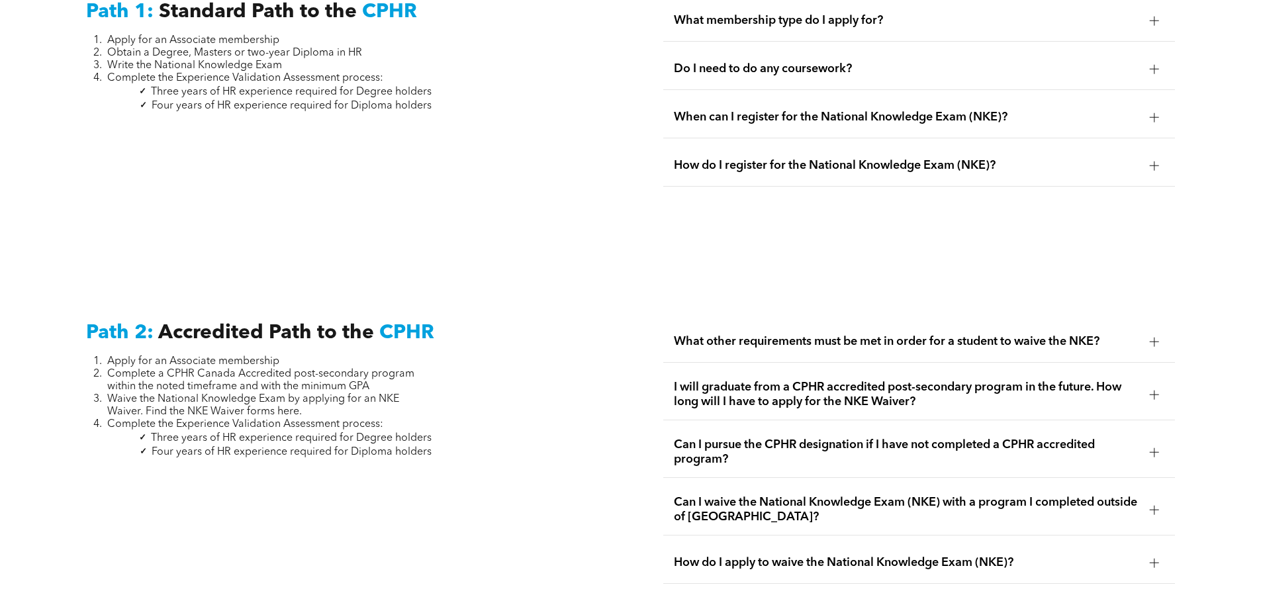
click at [897, 437] on span "Can I pursue the CPHR designation if I have not completed a CPHR accredited pro…" at bounding box center [906, 451] width 465 height 29
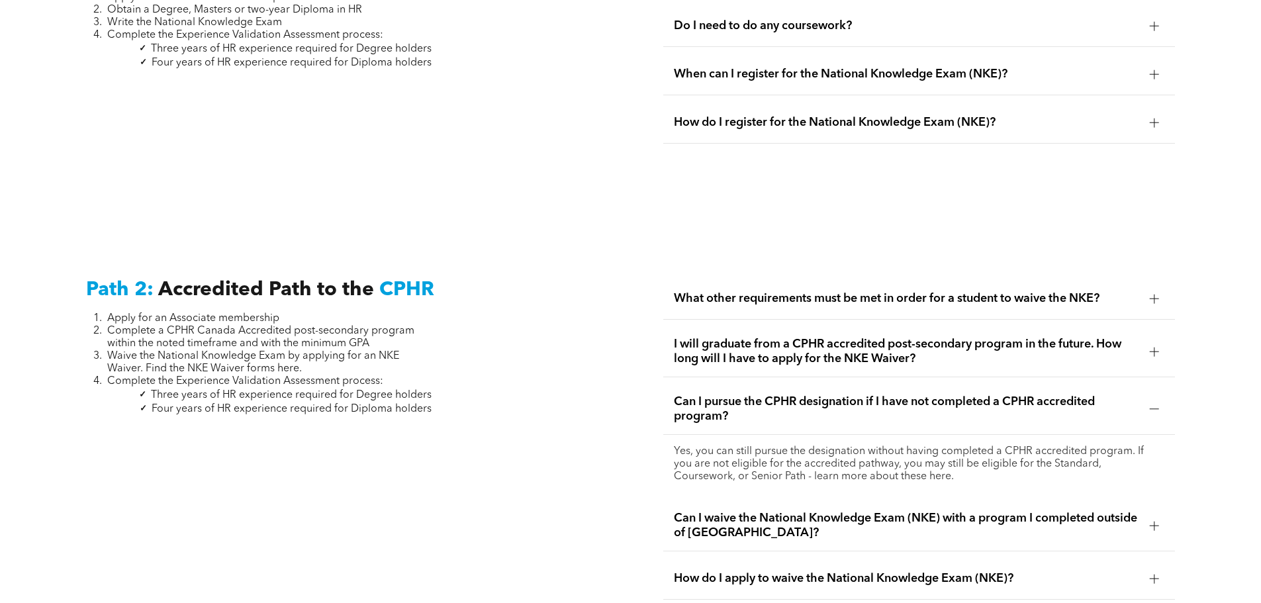
scroll to position [1985, 0]
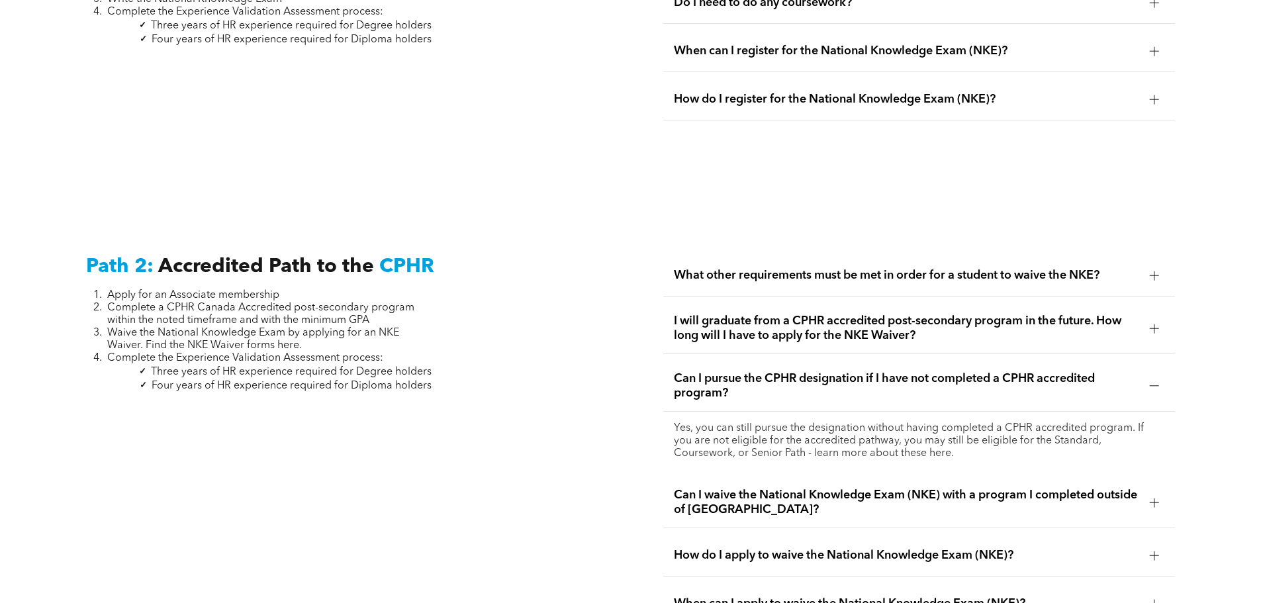
click at [780, 488] on span "Can I waive the National Knowledge Exam (NKE) with a program I completed outsid…" at bounding box center [906, 502] width 465 height 29
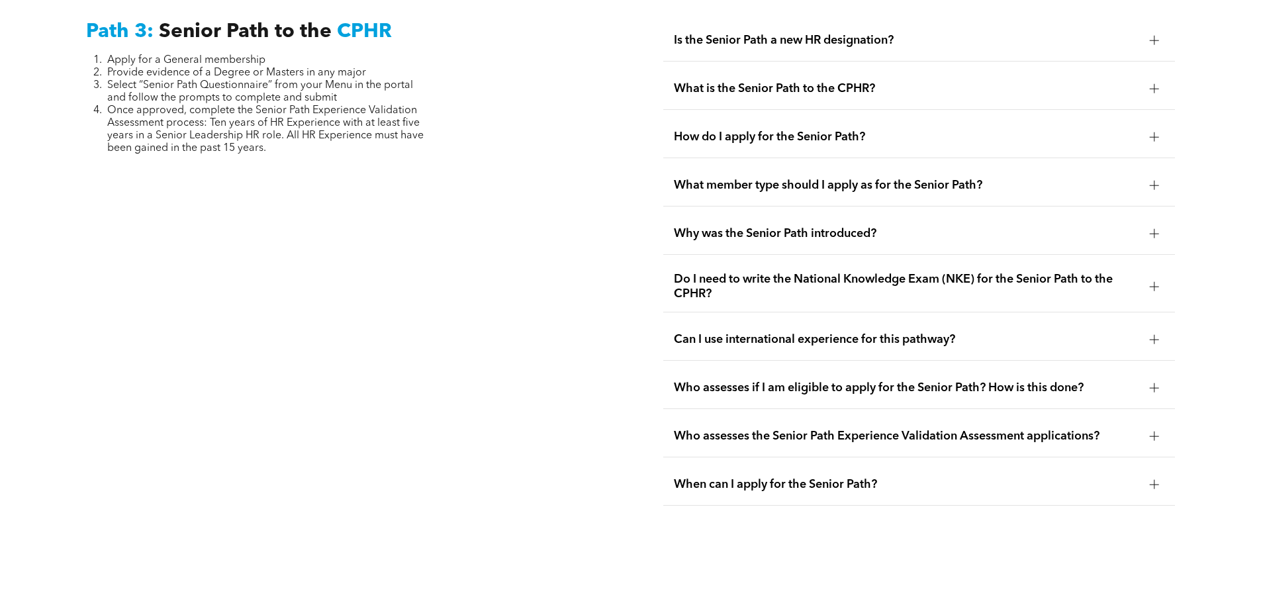
scroll to position [3772, 0]
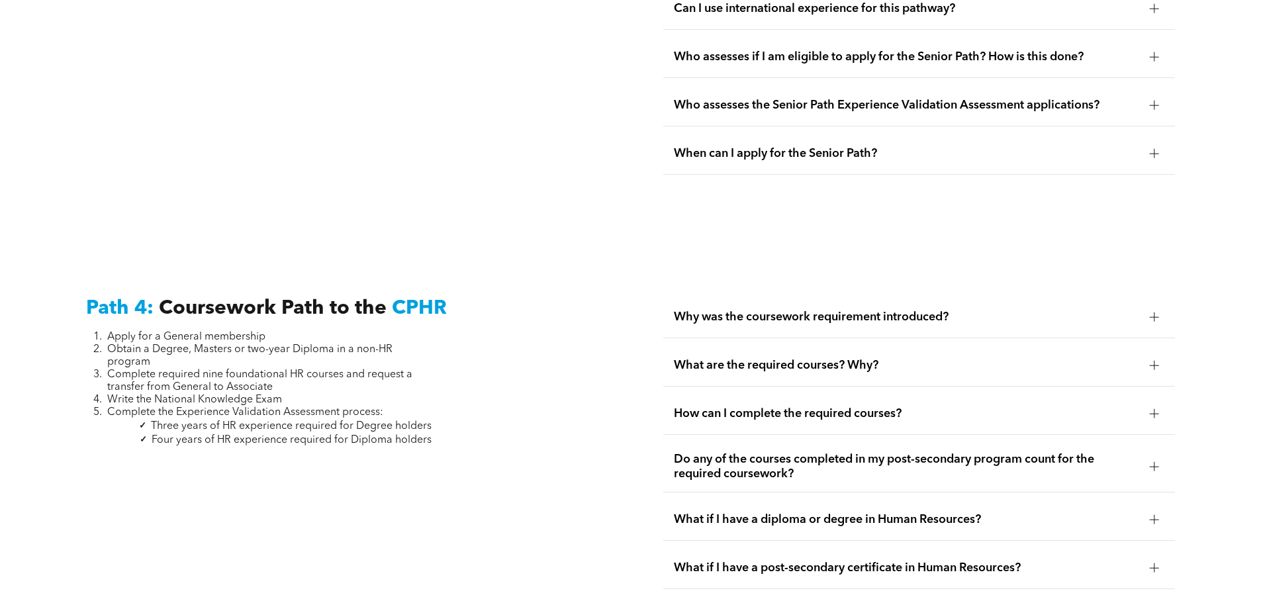
click at [860, 512] on span "What if I have a diploma or degree in Human Resources?" at bounding box center [906, 519] width 465 height 15
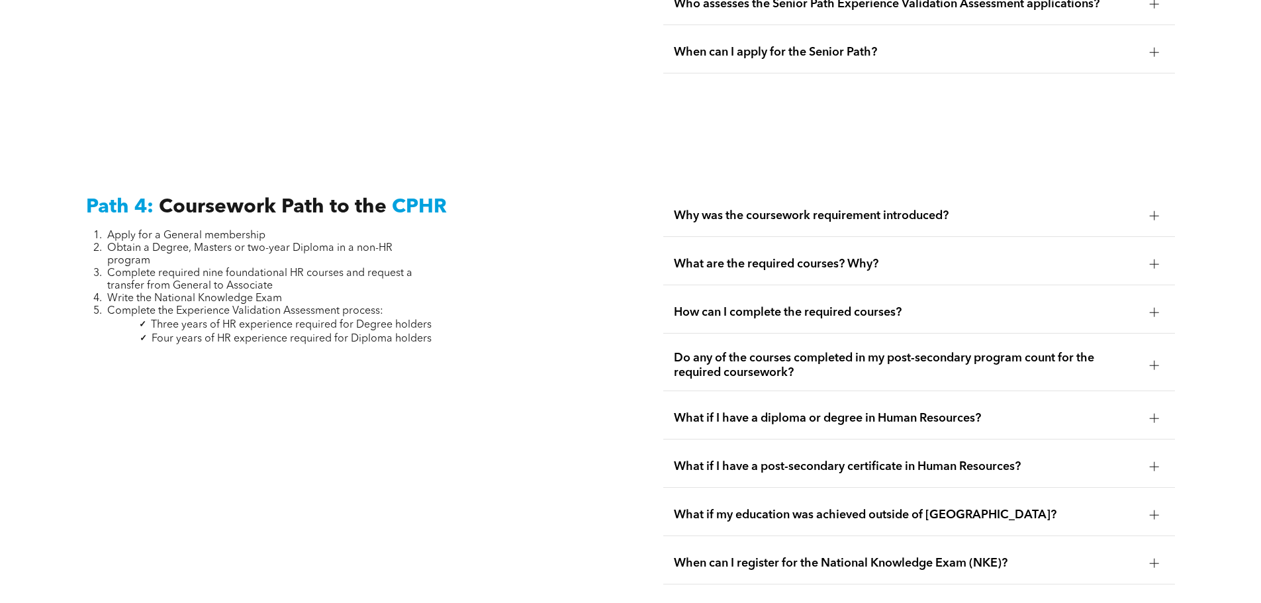
scroll to position [3970, 0]
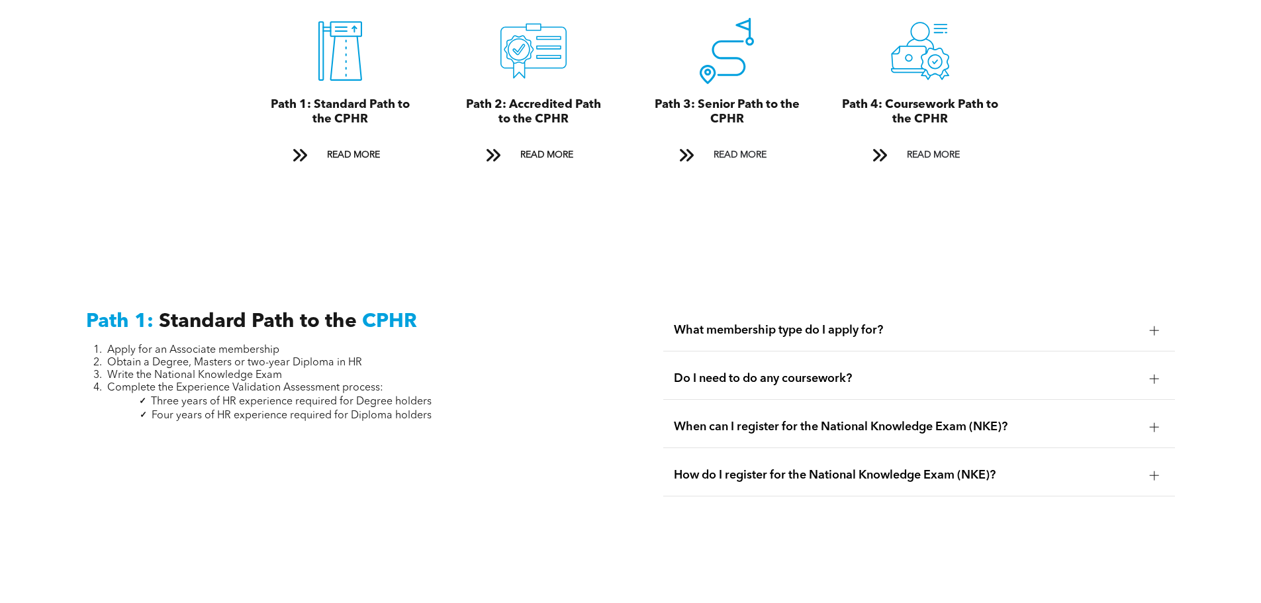
scroll to position [1720, 0]
